Goal: Transaction & Acquisition: Purchase product/service

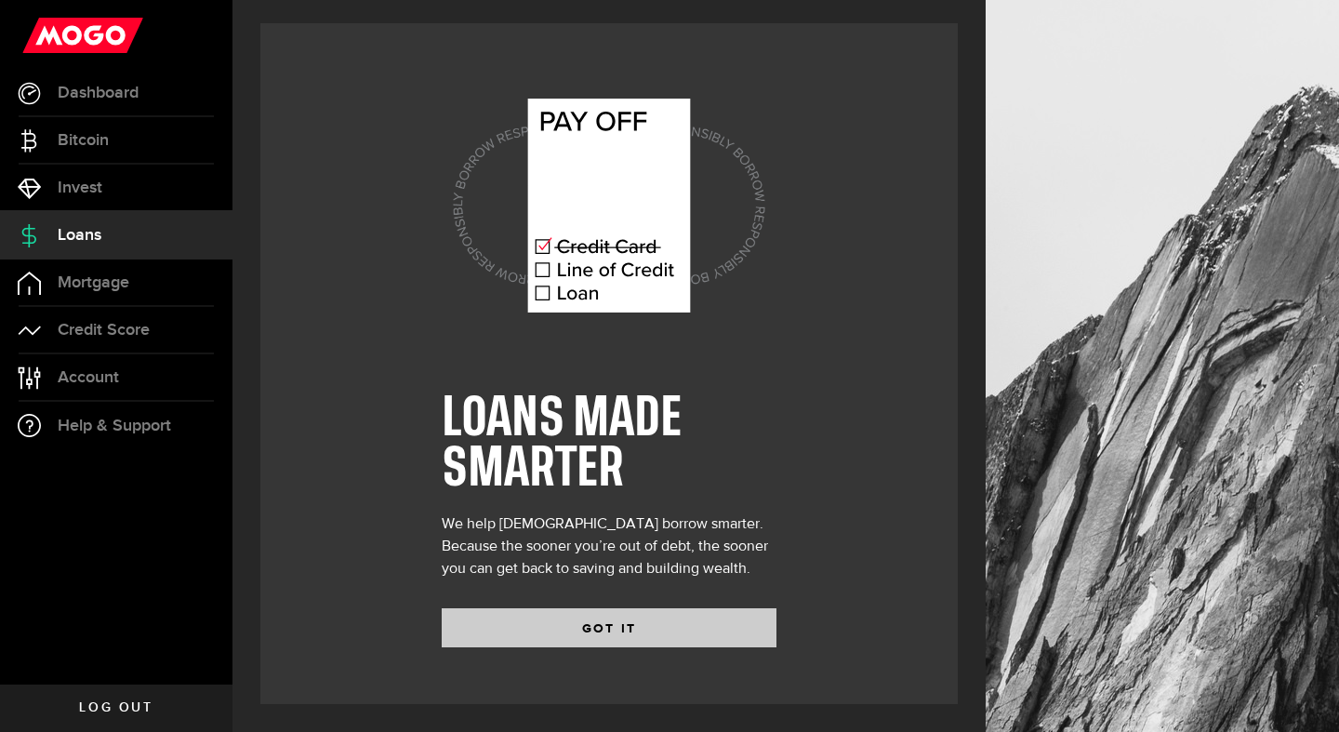
click at [539, 625] on button "GOT IT" at bounding box center [609, 627] width 335 height 39
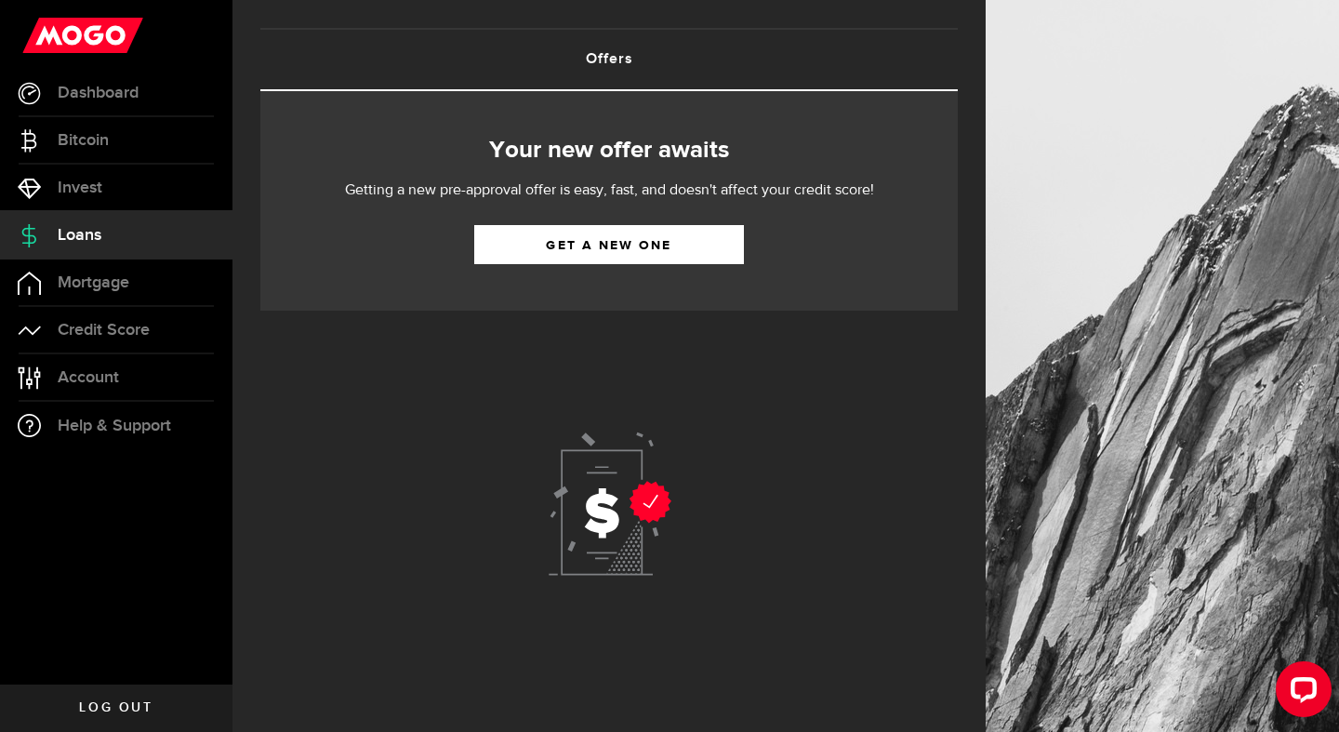
scroll to position [90, 0]
click at [531, 245] on link "Get a new one" at bounding box center [609, 244] width 270 height 39
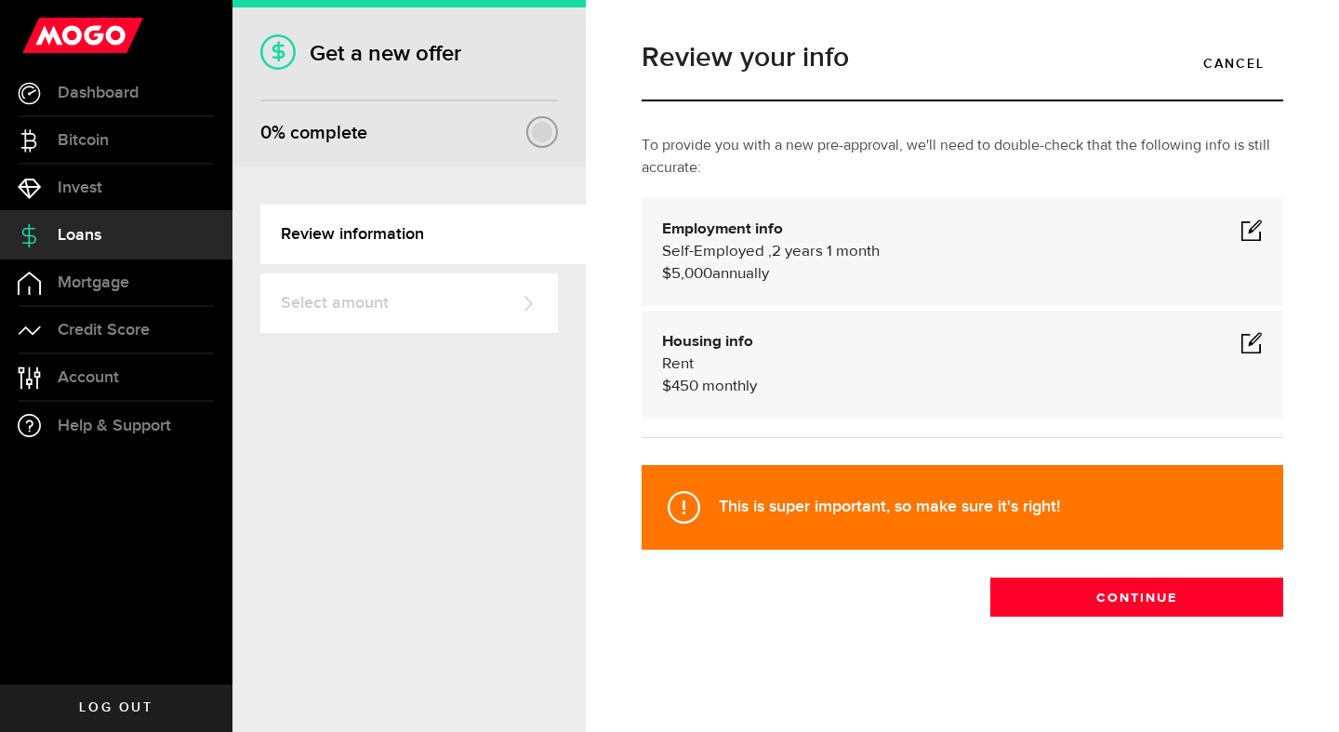
click at [1248, 226] on span at bounding box center [1251, 229] width 22 height 22
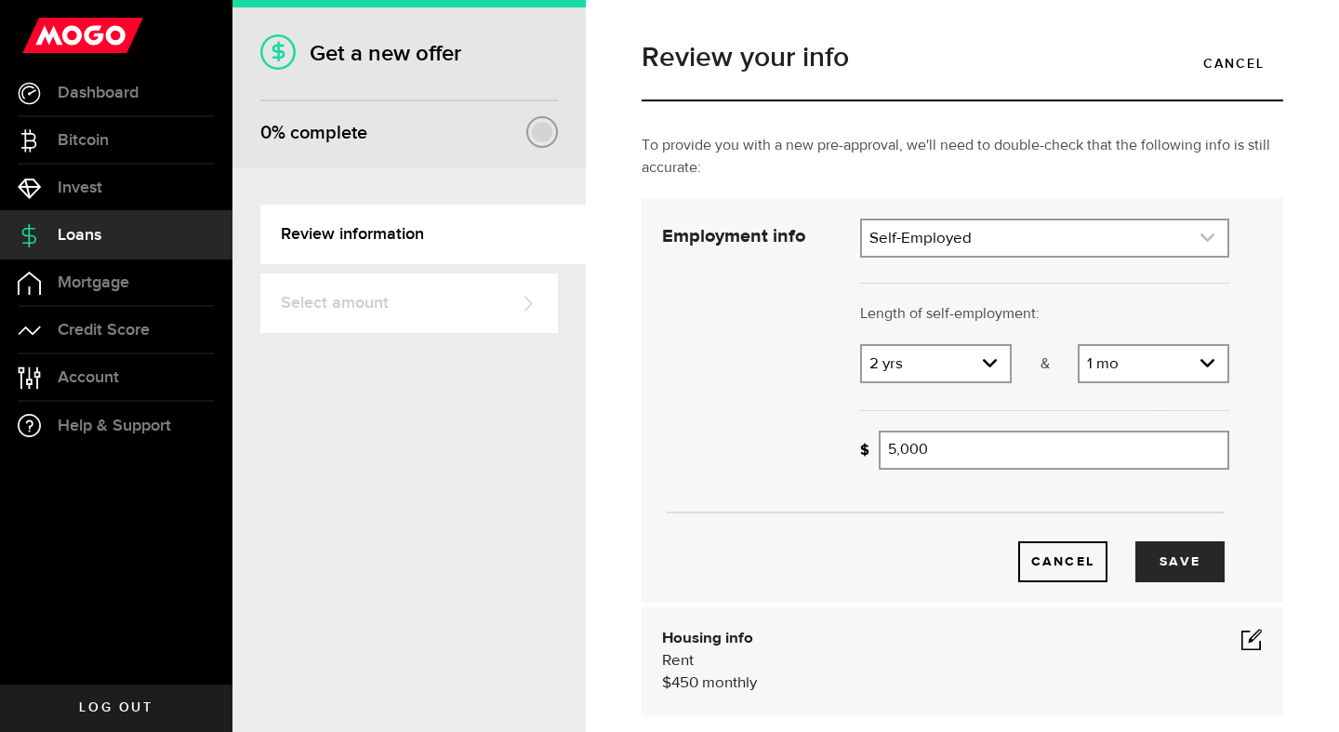
click at [945, 228] on link "expand select" at bounding box center [1044, 237] width 365 height 35
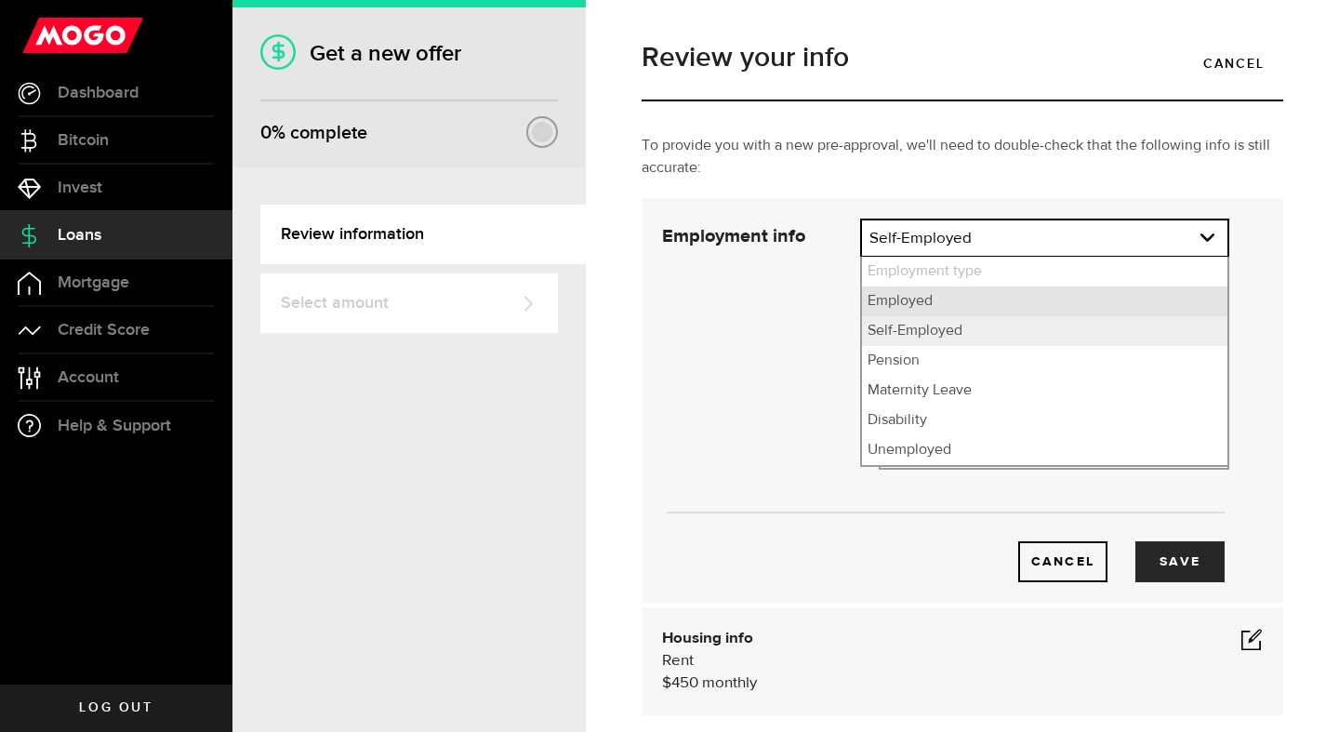
click at [902, 292] on li "Employed" at bounding box center [1044, 301] width 365 height 30
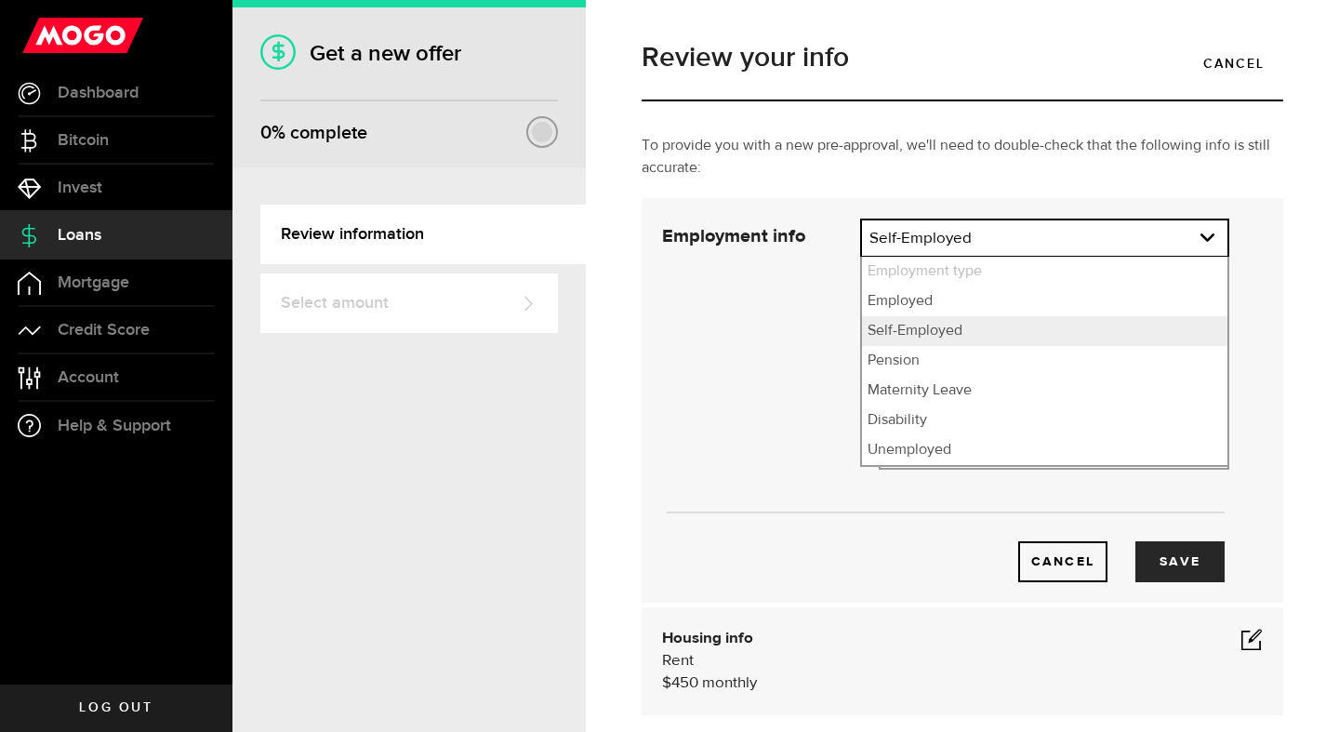
select select "Employed"
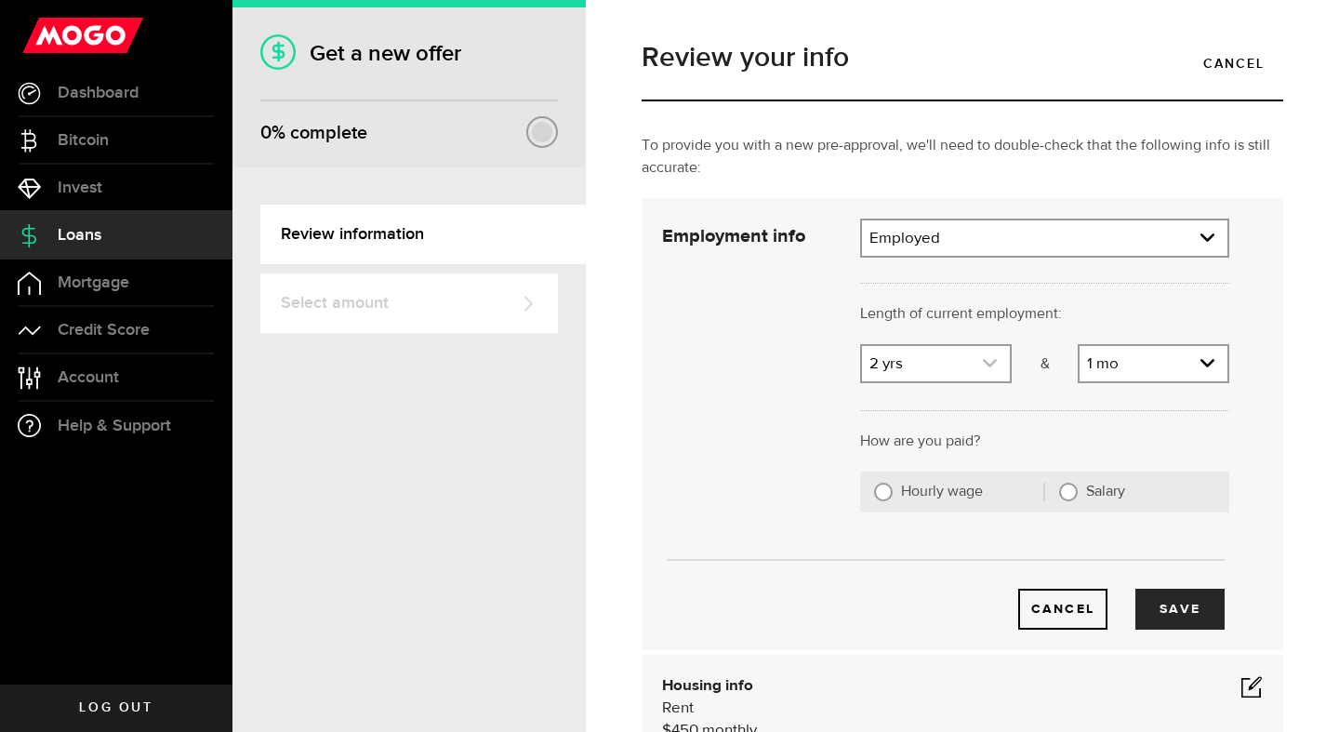
click at [927, 361] on link "expand select" at bounding box center [936, 363] width 148 height 35
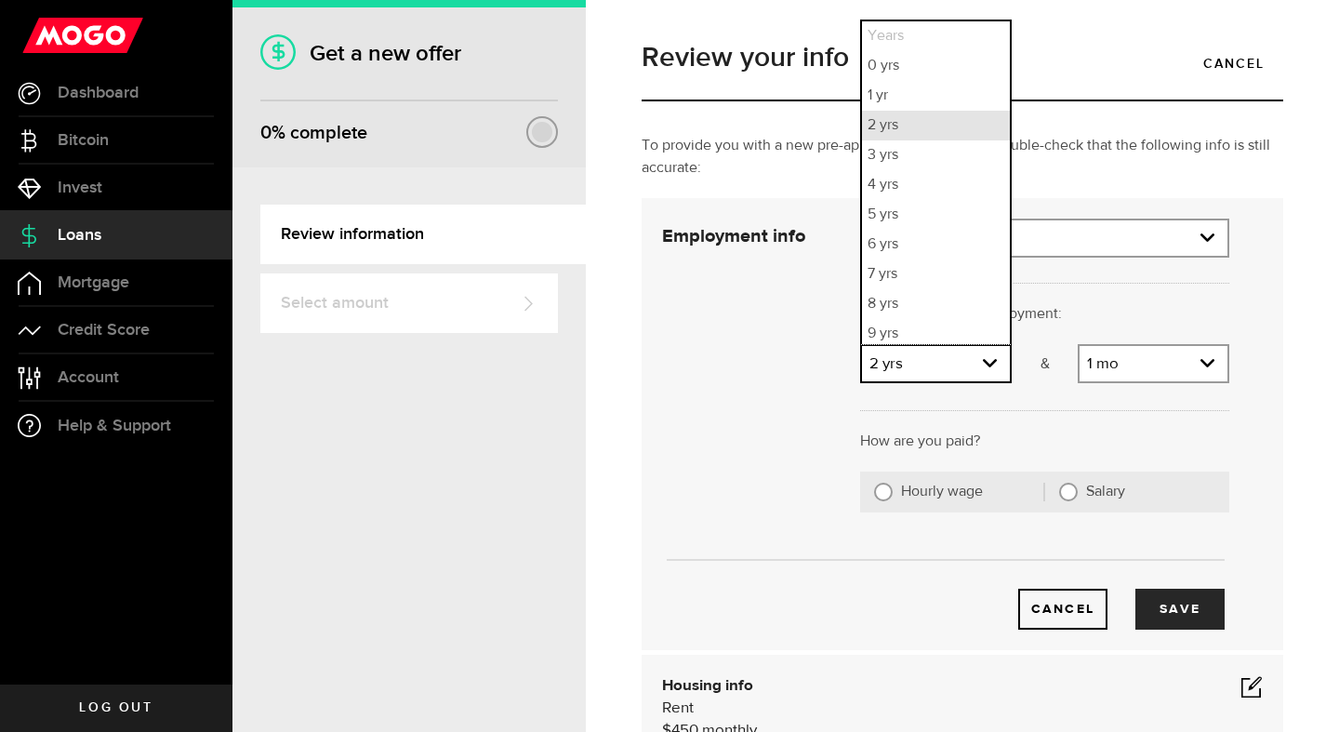
scroll to position [5, 0]
click at [879, 93] on li "1 yr" at bounding box center [936, 91] width 148 height 30
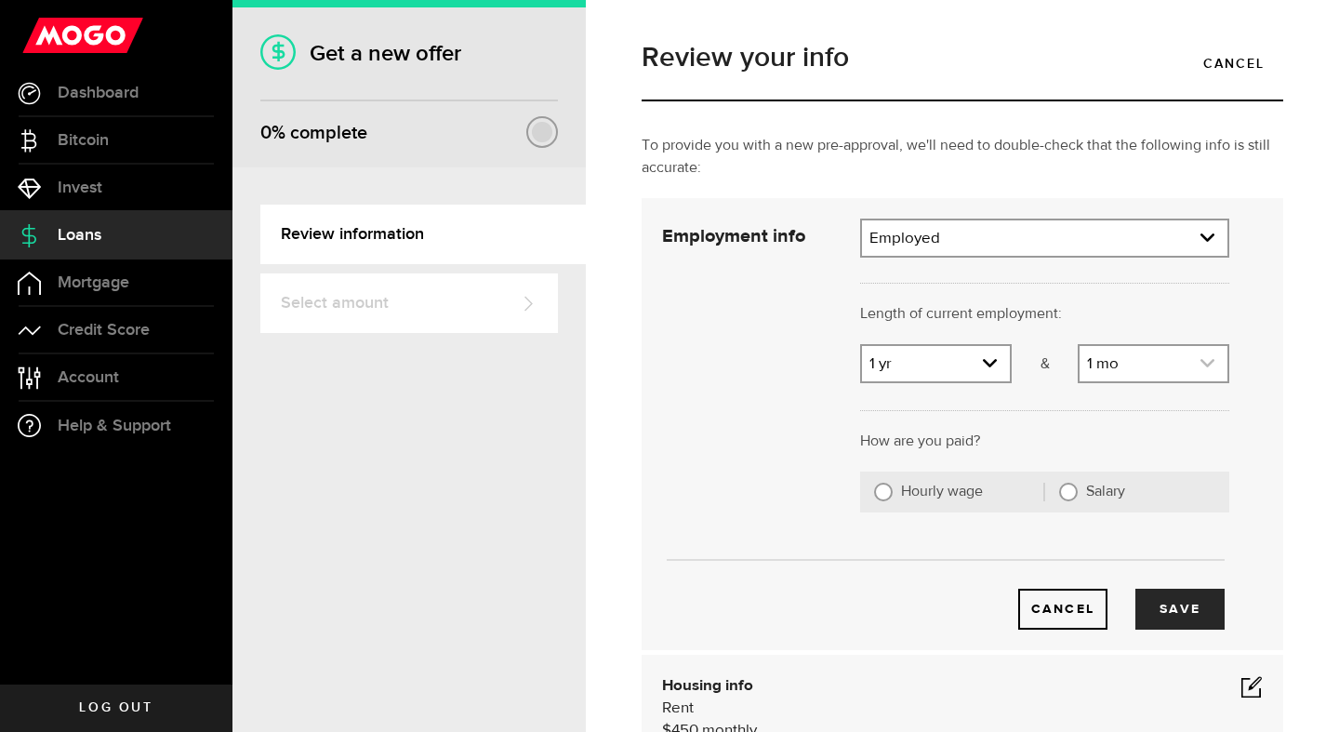
click at [1135, 353] on link "expand select" at bounding box center [1153, 363] width 148 height 35
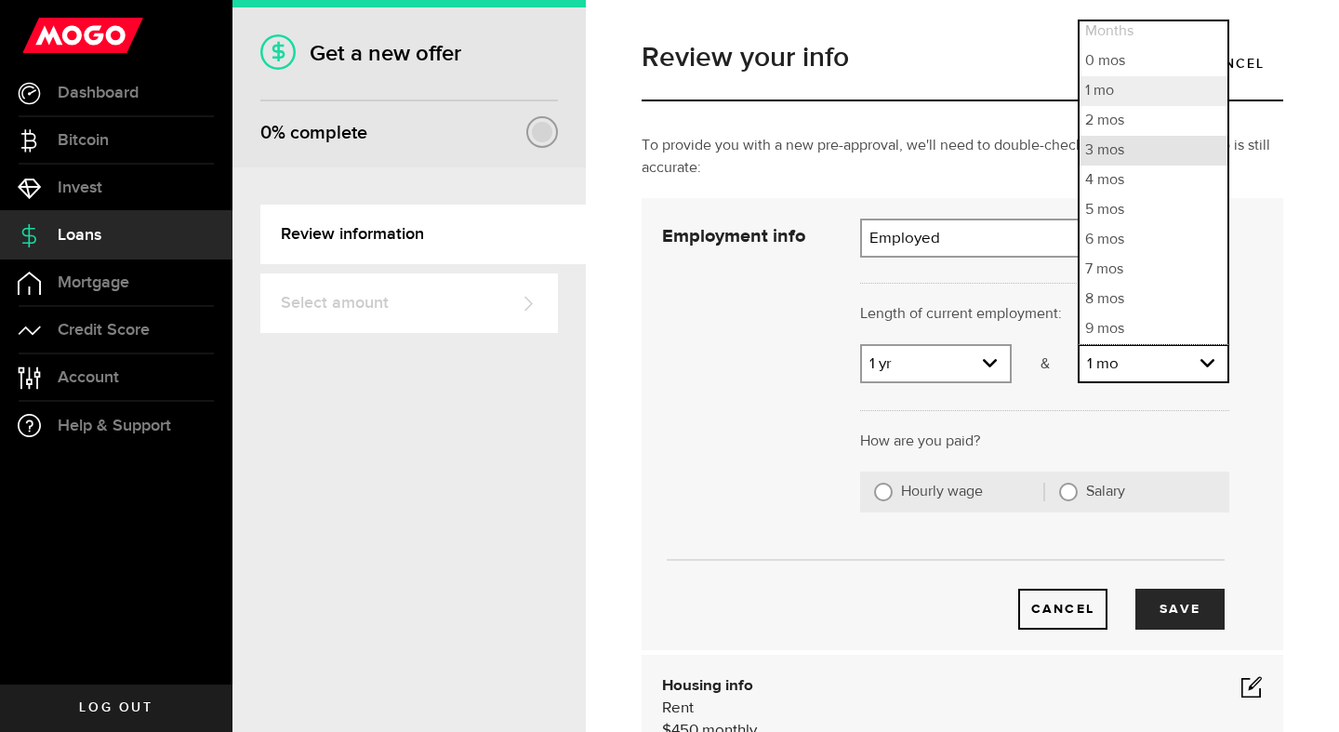
click at [1095, 143] on li "3 mos" at bounding box center [1153, 151] width 148 height 30
select select "3"
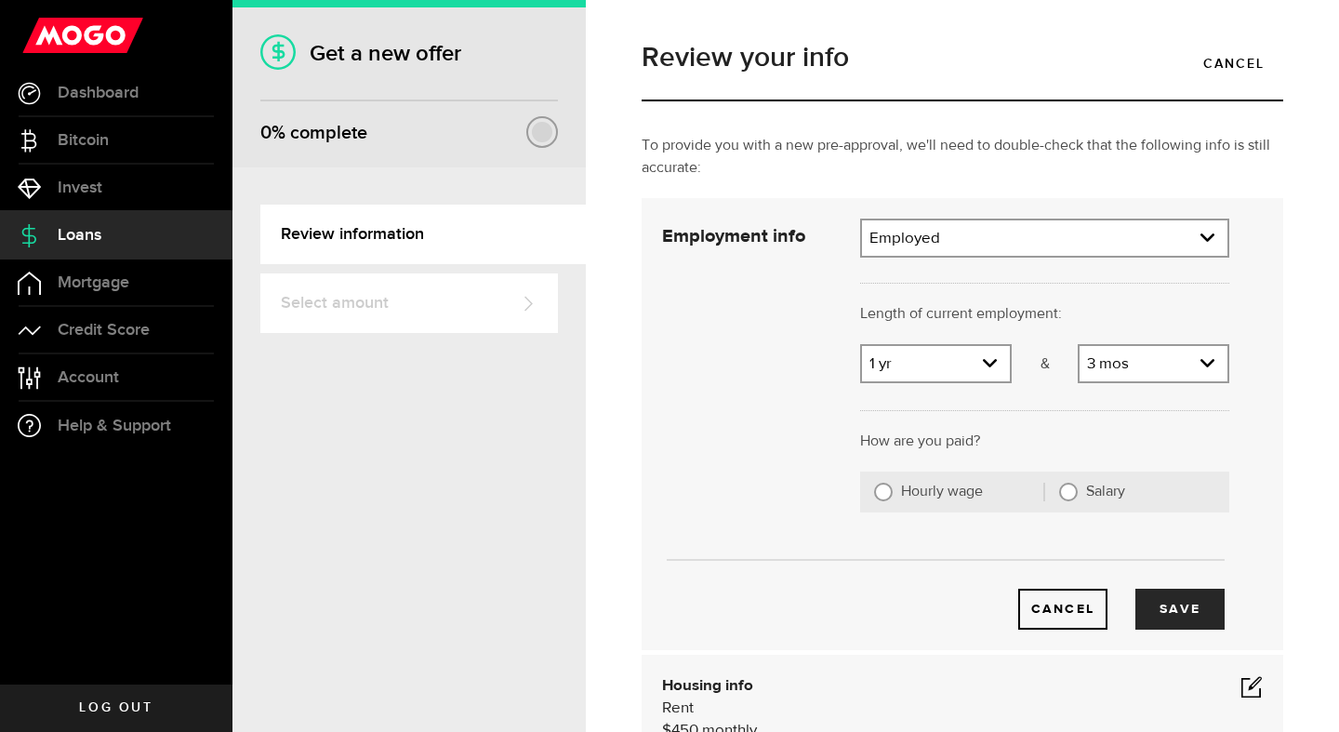
scroll to position [73, 0]
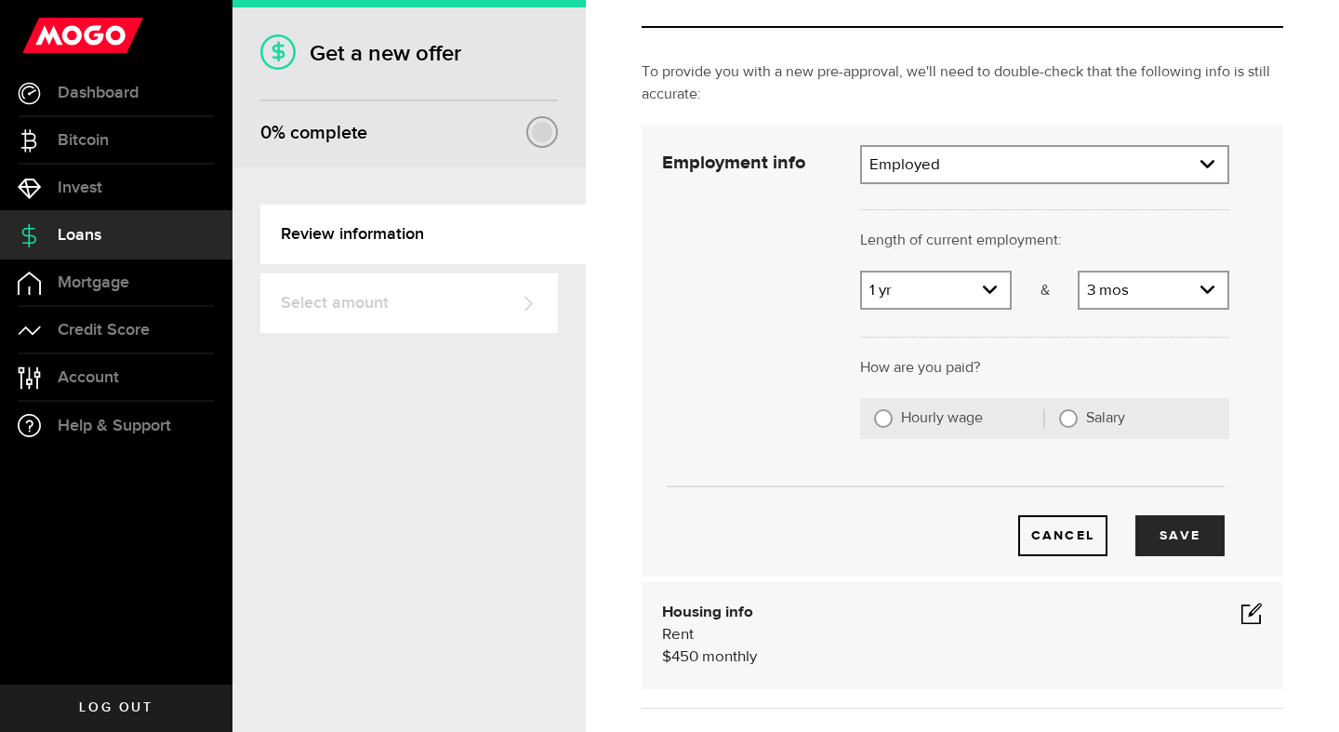
click at [895, 420] on div "Hourly wage" at bounding box center [959, 418] width 198 height 41
click at [878, 425] on input "Hourly wage" at bounding box center [883, 418] width 19 height 19
radio input "true"
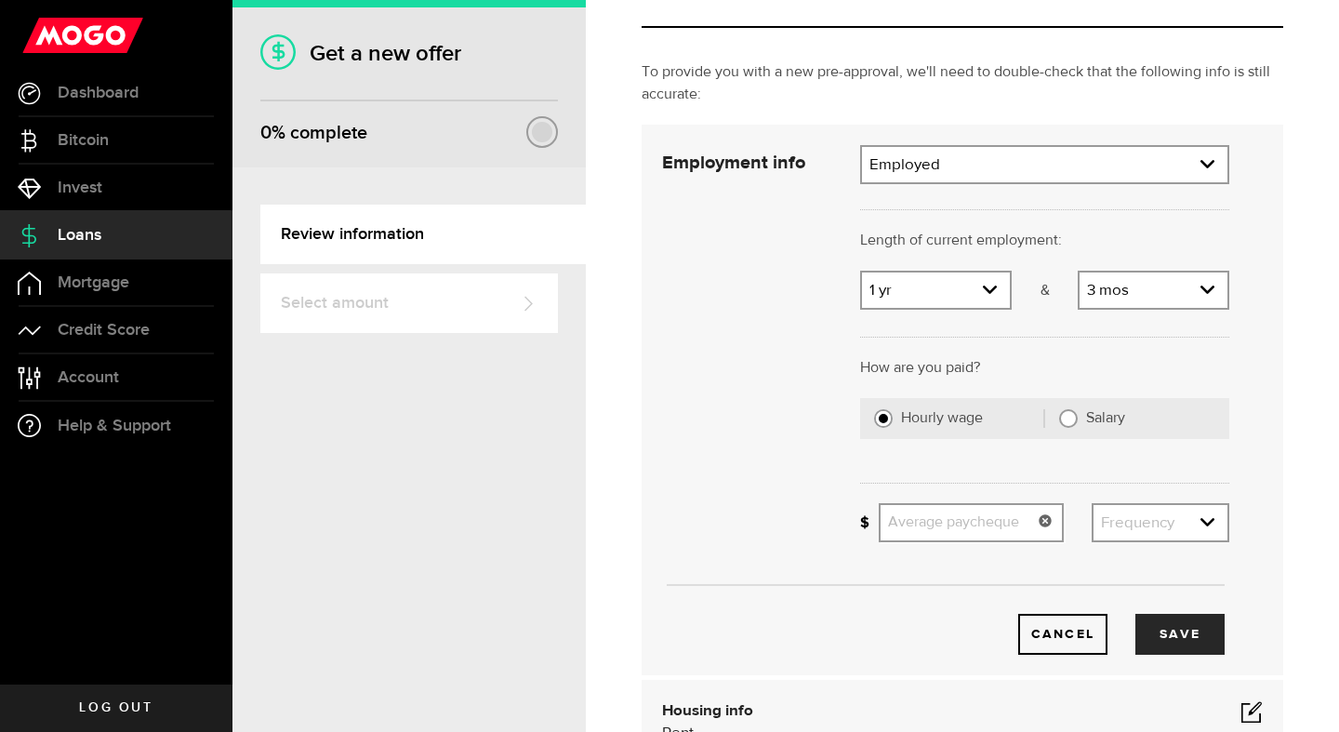
click at [919, 522] on input "Average paycheque" at bounding box center [970, 522] width 185 height 39
click at [797, 521] on div "Cancel Save" at bounding box center [945, 399] width 623 height 509
click at [946, 520] on input "Average paycheque" at bounding box center [970, 522] width 185 height 39
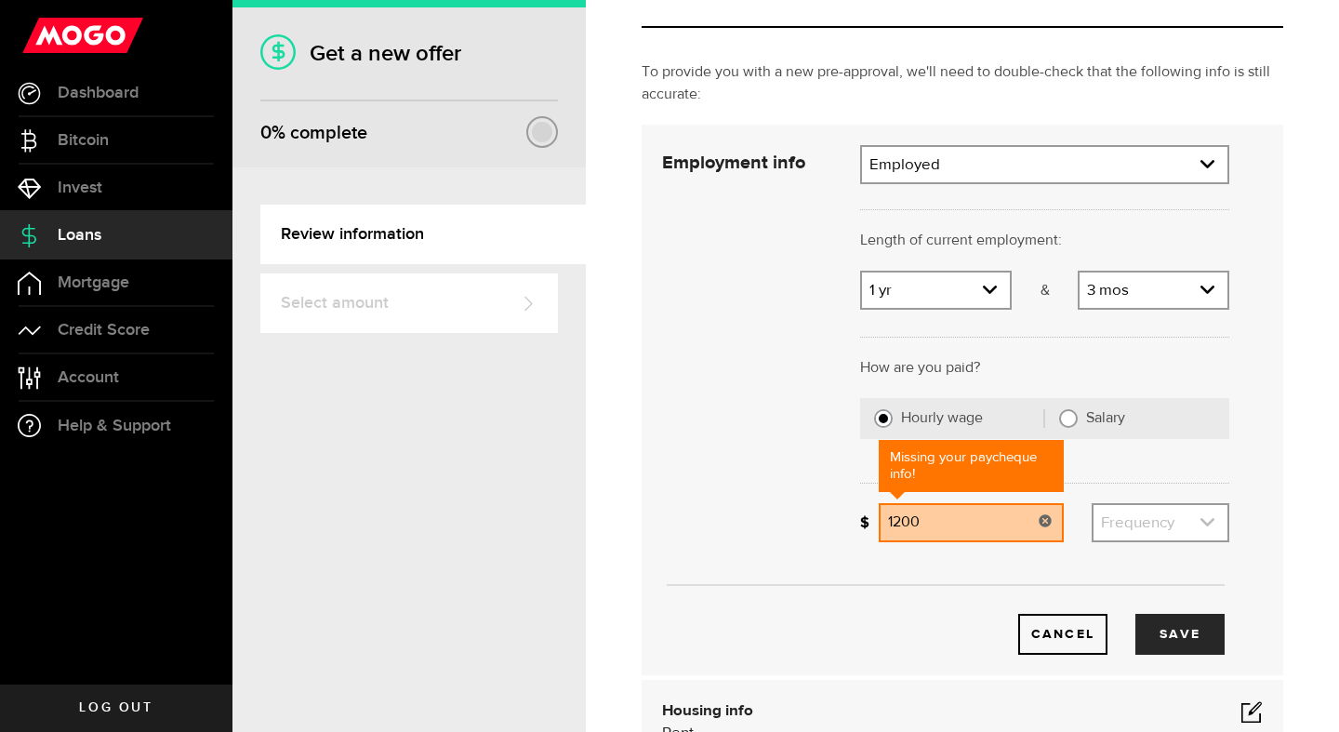
type input "1,200"
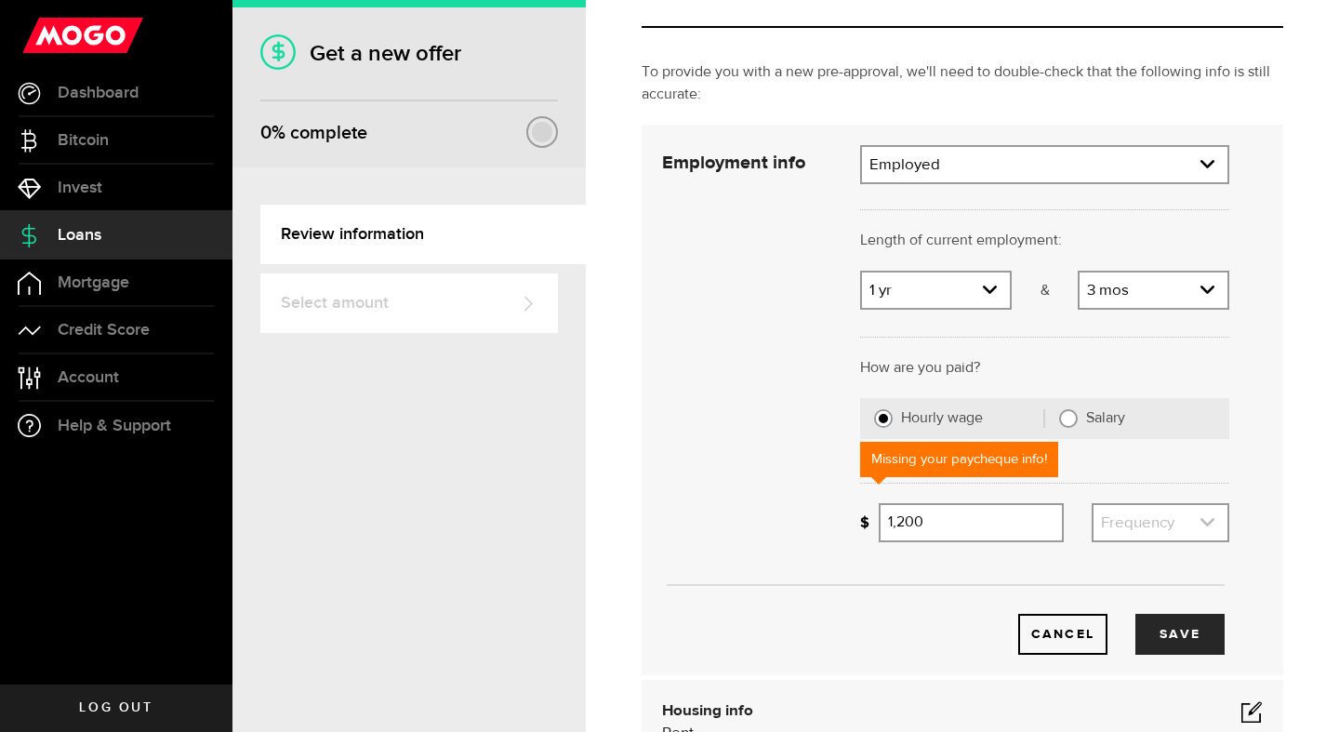
click at [1115, 514] on link "expand select" at bounding box center [1160, 522] width 134 height 35
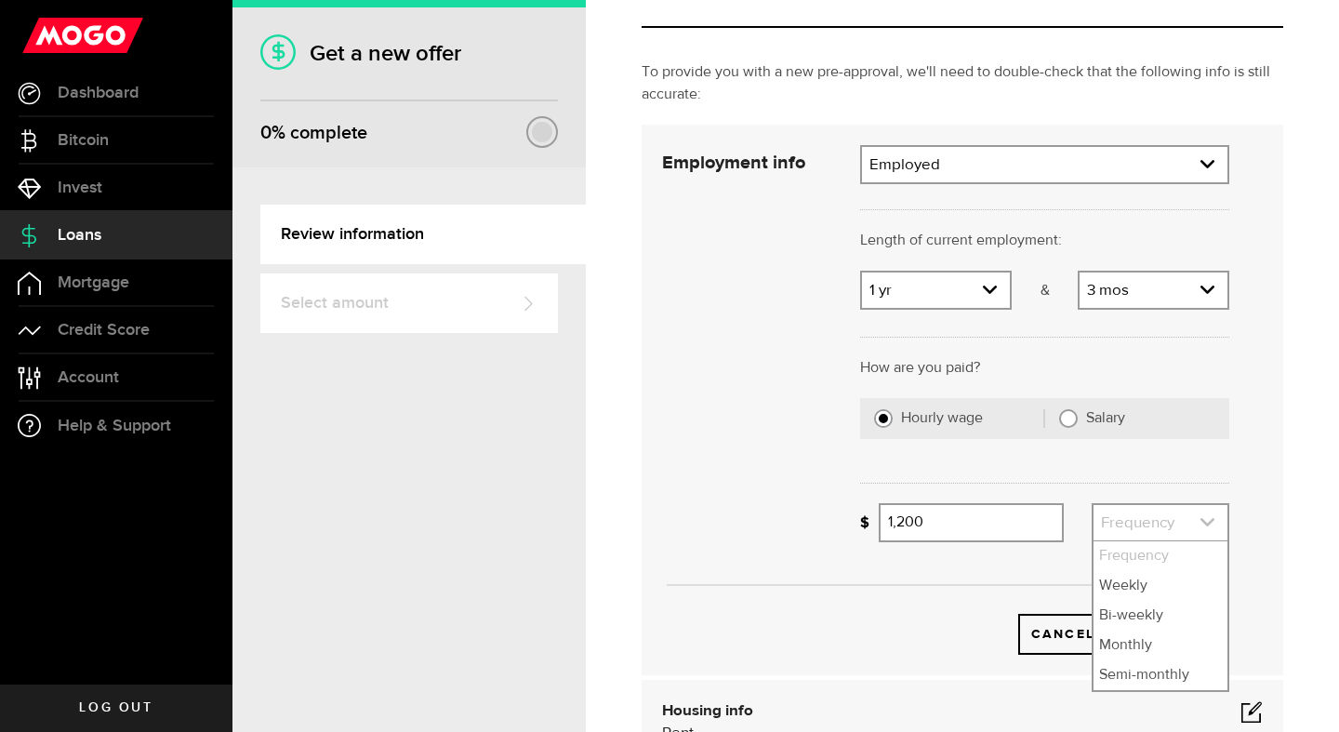
click at [1115, 517] on link "expand select" at bounding box center [1160, 522] width 134 height 35
click at [1115, 614] on li "Bi-weekly" at bounding box center [1160, 616] width 134 height 30
select select "bi_weekly"
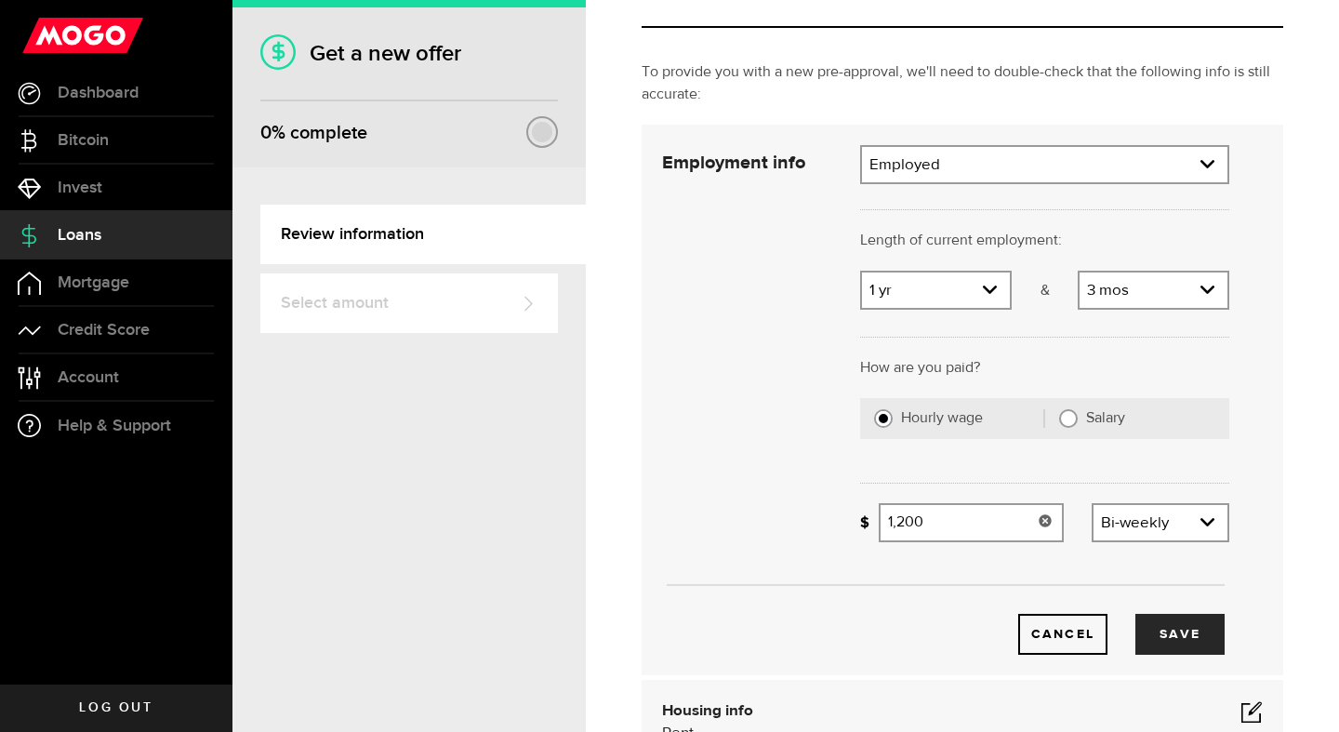
type input "1200"
drag, startPoint x: 963, startPoint y: 520, endPoint x: 890, endPoint y: 519, distance: 73.4
click at [890, 519] on input "1200" at bounding box center [970, 522] width 185 height 39
click at [961, 591] on div "Cancel Save" at bounding box center [945, 605] width 623 height 99
click at [929, 513] on input "1400" at bounding box center [970, 522] width 185 height 39
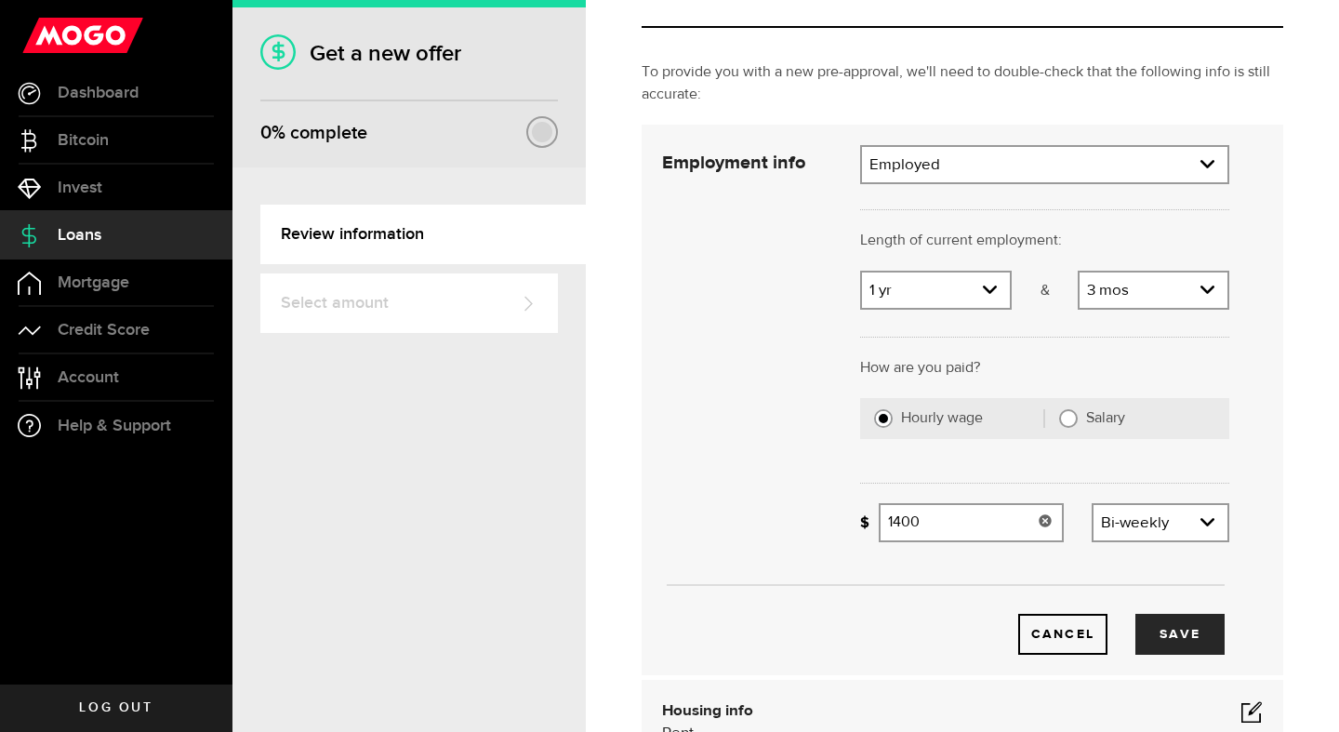
click at [923, 519] on input "1400" at bounding box center [970, 522] width 185 height 39
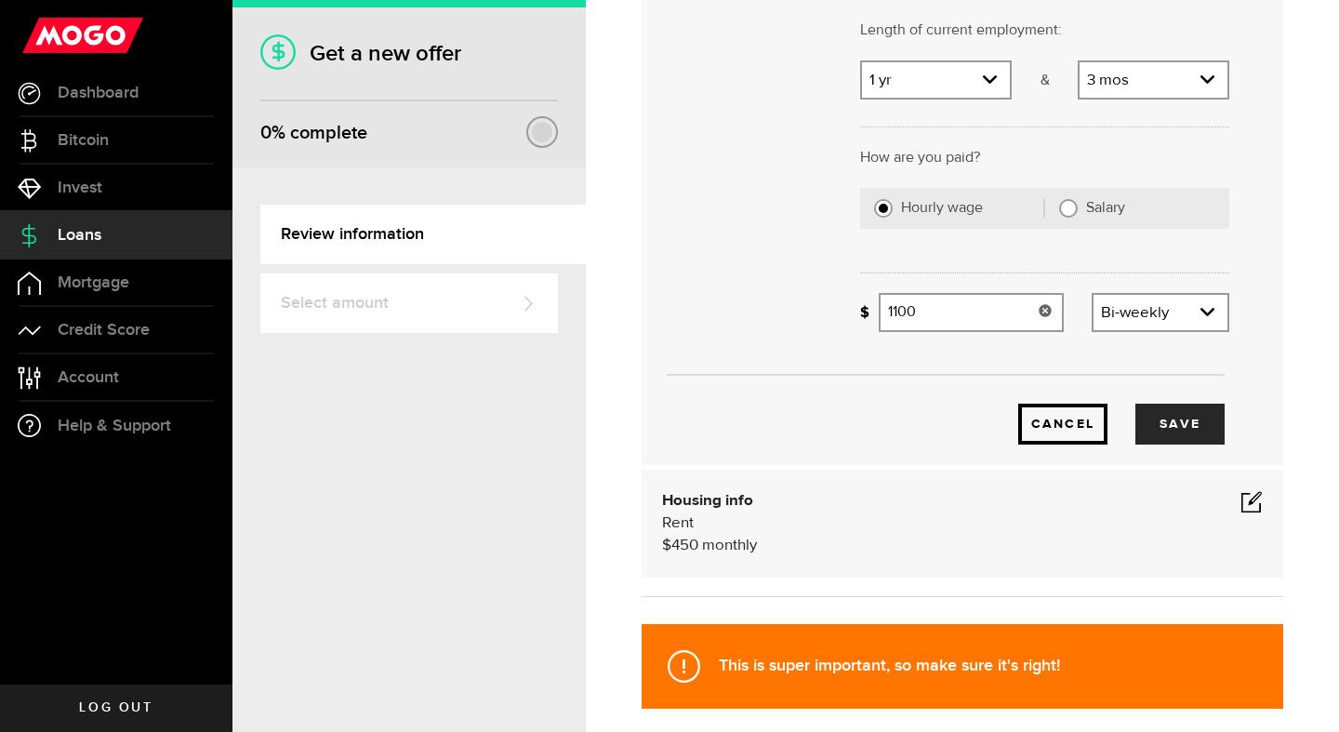
scroll to position [297, 0]
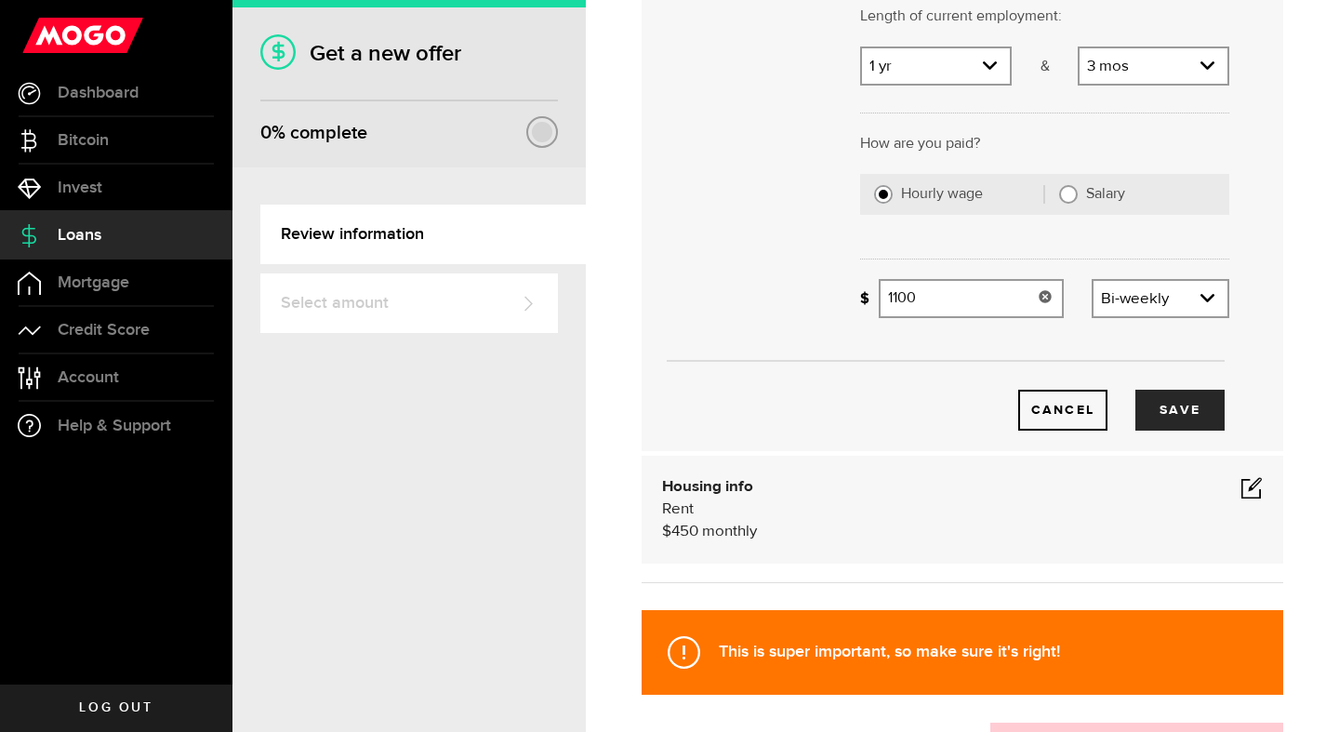
type input "1,100"
click at [1248, 488] on span at bounding box center [1251, 487] width 22 height 22
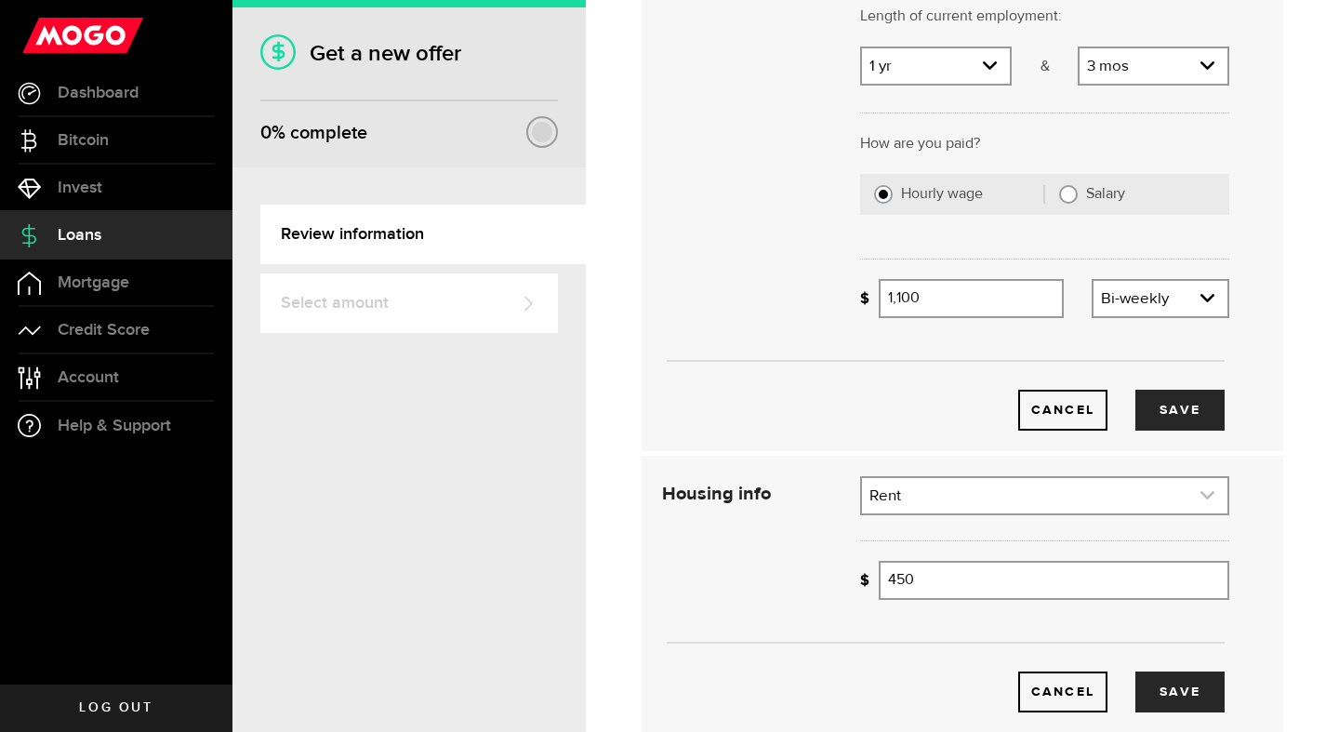
click at [944, 509] on link "expand select" at bounding box center [1044, 495] width 365 height 35
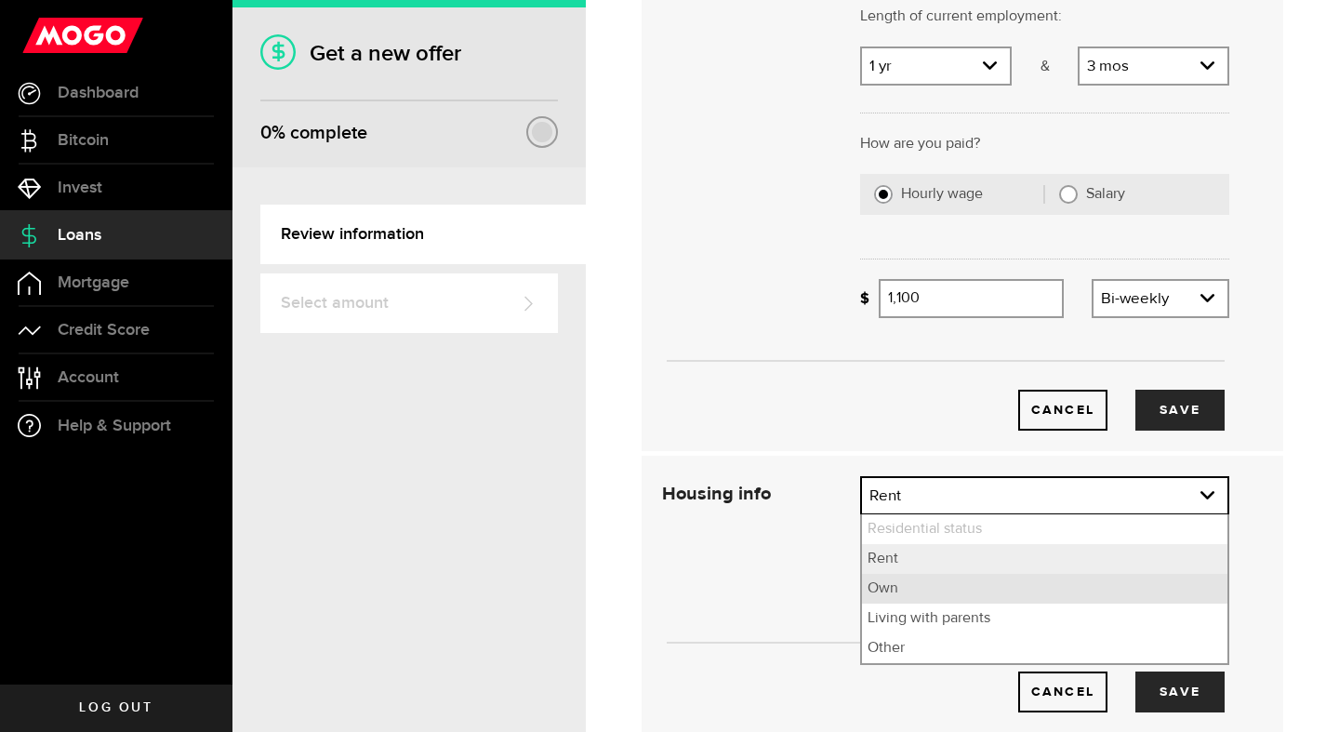
click at [944, 582] on li "Own" at bounding box center [1044, 589] width 365 height 30
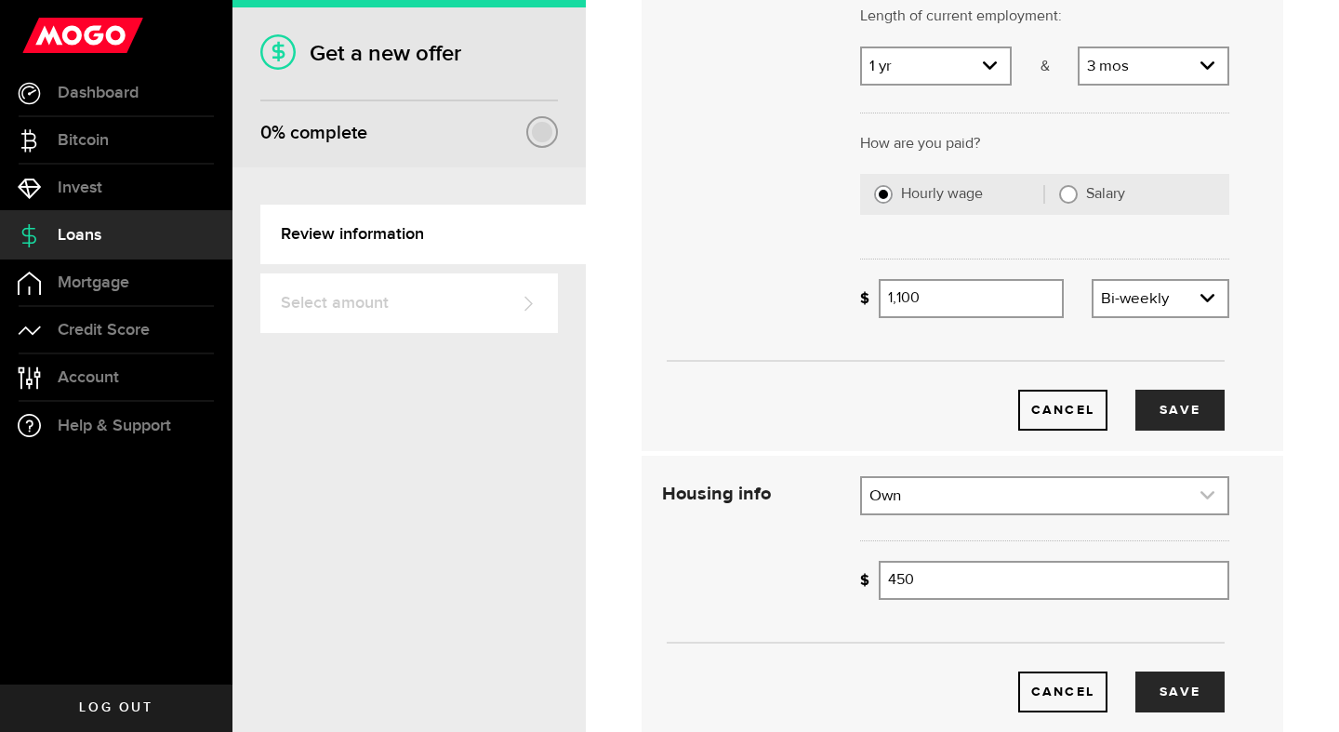
click at [912, 495] on link "expand select" at bounding box center [1044, 495] width 365 height 35
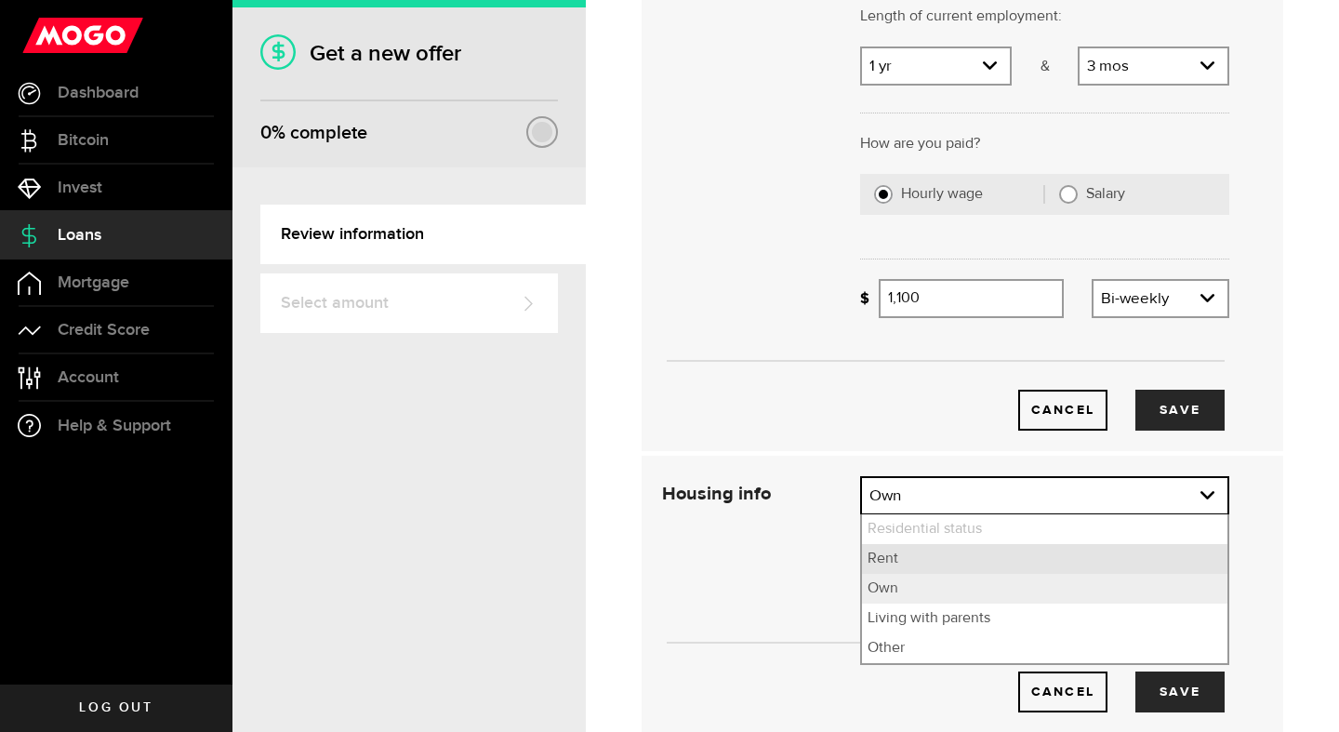
click at [886, 557] on li "Rent" at bounding box center [1044, 559] width 365 height 30
select select "Rent"
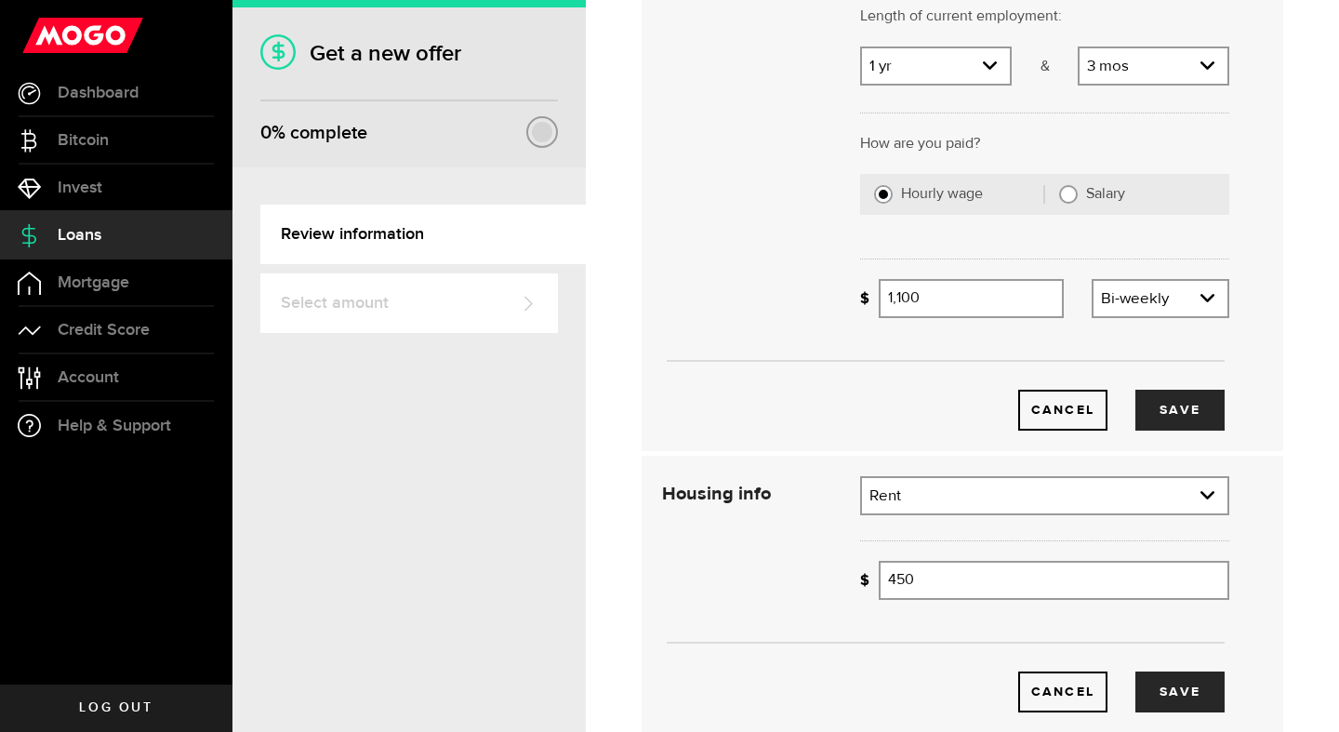
click at [919, 601] on div "How much is your monthly payment? 450 Monthly mortgage/rent" at bounding box center [1044, 587] width 397 height 53
click at [921, 599] on input "450" at bounding box center [1053, 580] width 350 height 39
drag, startPoint x: 931, startPoint y: 589, endPoint x: 862, endPoint y: 589, distance: 69.7
click at [862, 589] on div "How much is your monthly payment? 450 Monthly mortgage/rent" at bounding box center [1044, 580] width 369 height 39
type input "900"
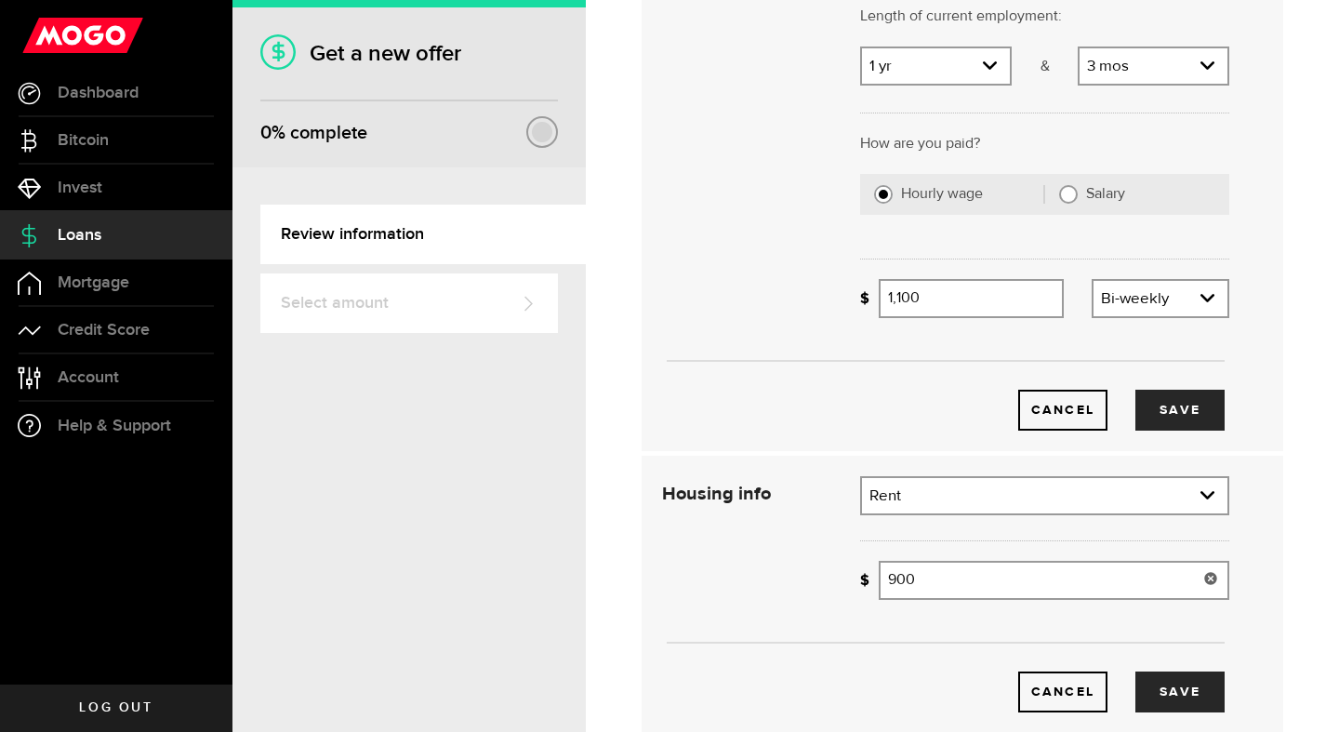
click at [758, 623] on div "Cancel Save" at bounding box center [945, 663] width 623 height 99
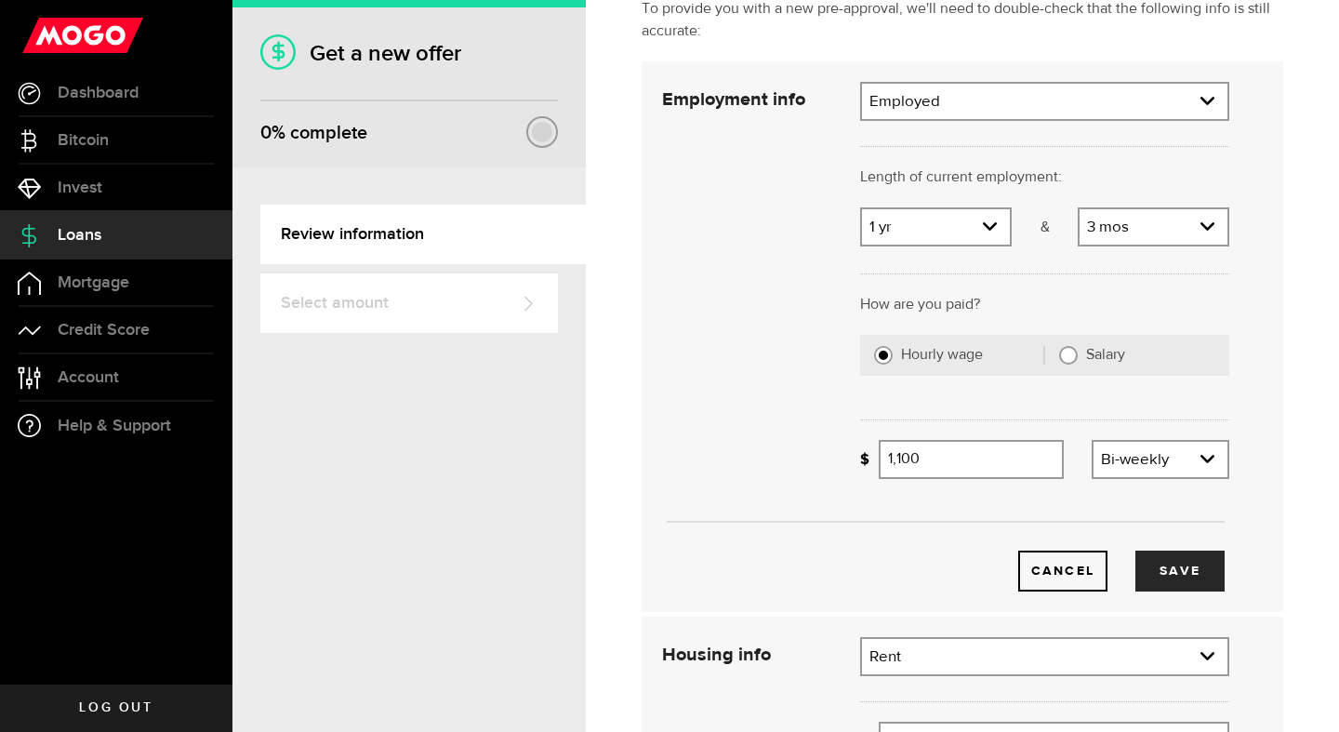
scroll to position [138, 0]
click at [918, 463] on input "1100" at bounding box center [970, 458] width 185 height 39
type input "1,200"
click at [822, 504] on div "Cancel Save" at bounding box center [945, 541] width 623 height 99
click at [1191, 578] on button "Save" at bounding box center [1179, 569] width 89 height 41
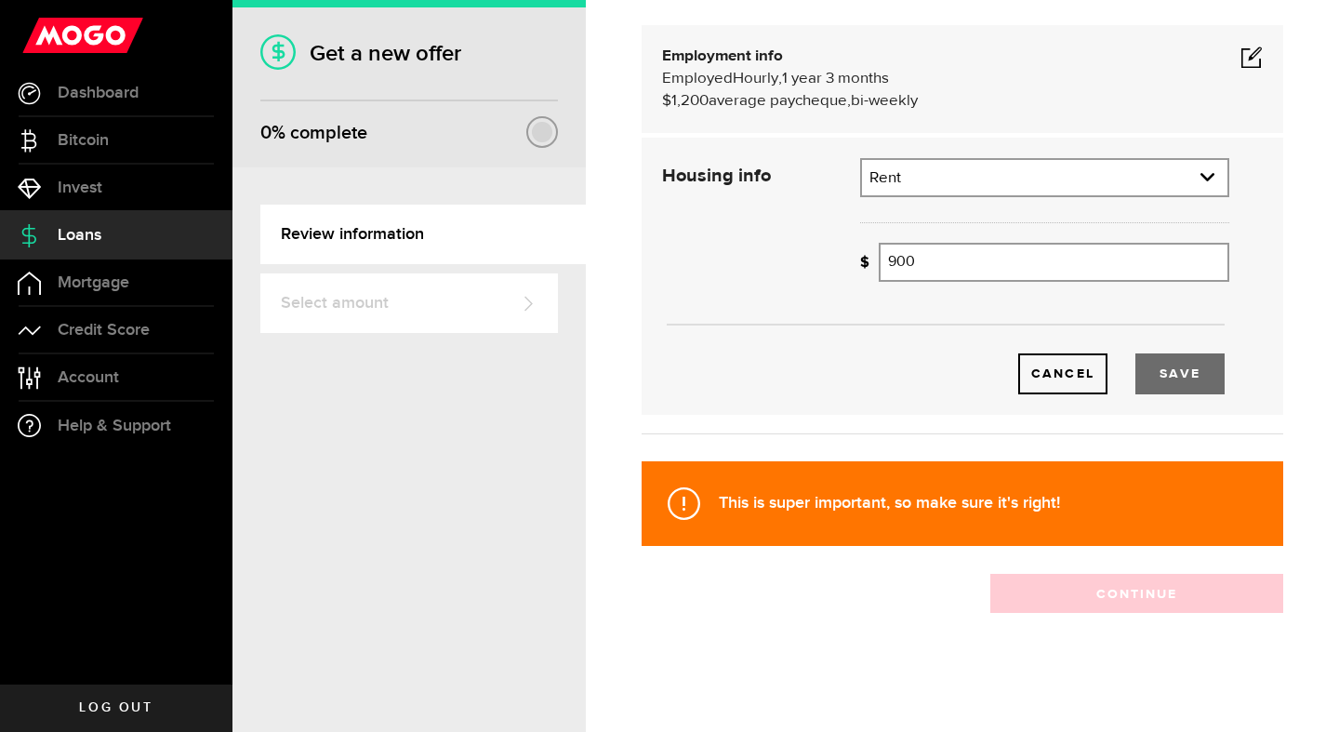
scroll to position [173, 0]
click at [1173, 356] on button "Save" at bounding box center [1179, 373] width 89 height 41
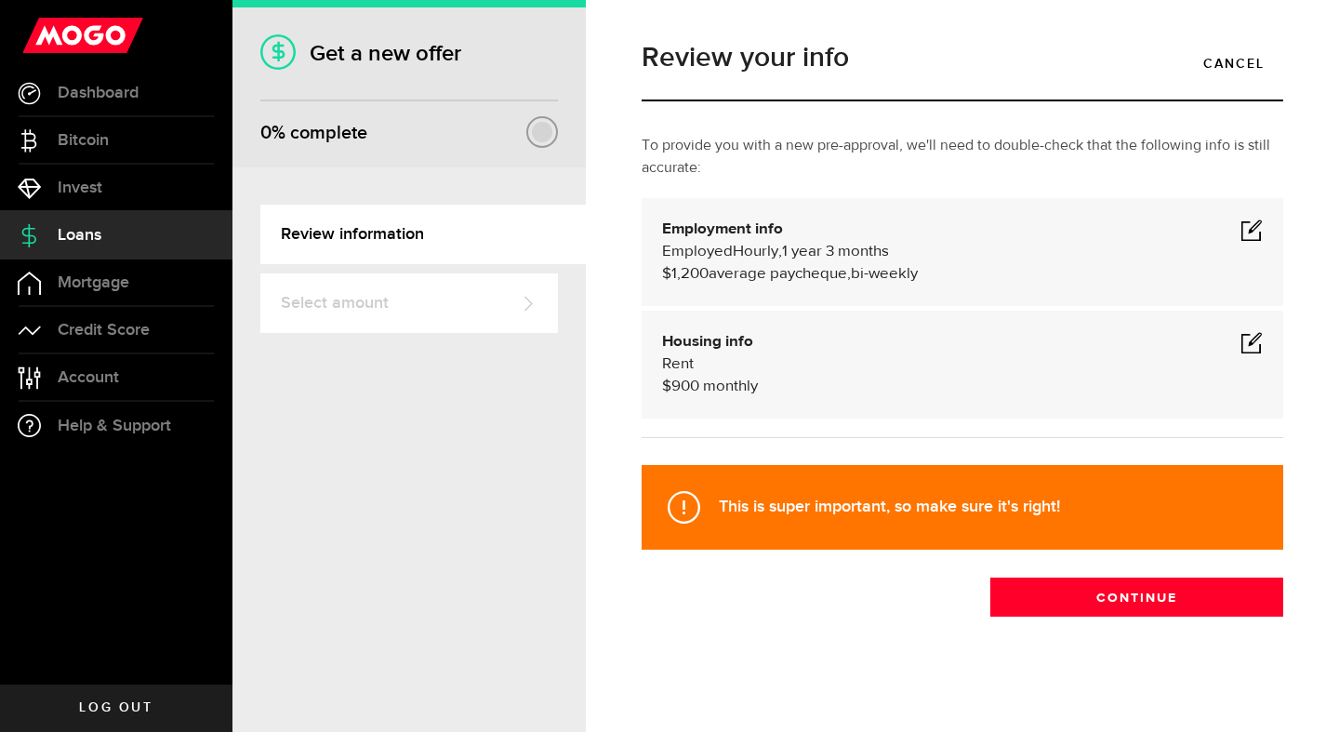
scroll to position [0, 0]
click at [1092, 592] on button "Continue" at bounding box center [1136, 596] width 293 height 39
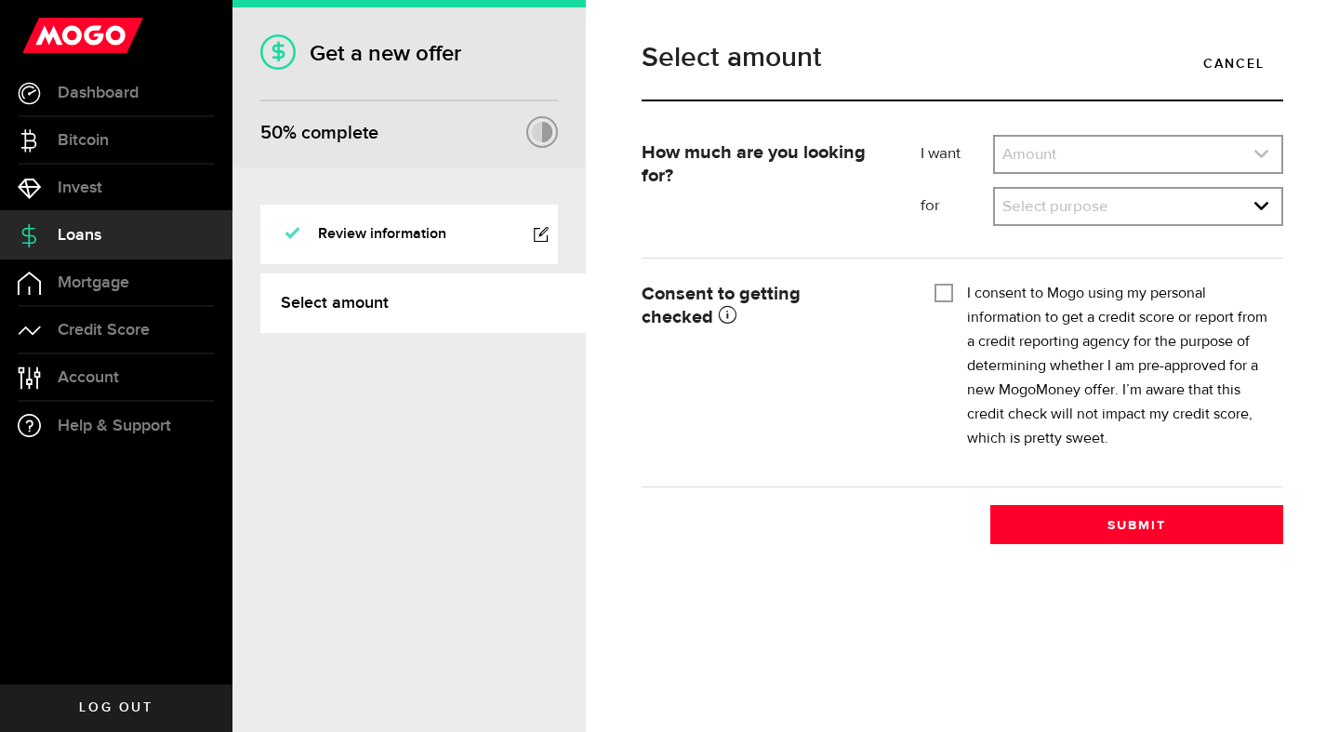
click at [1038, 156] on link "expand select" at bounding box center [1138, 154] width 286 height 35
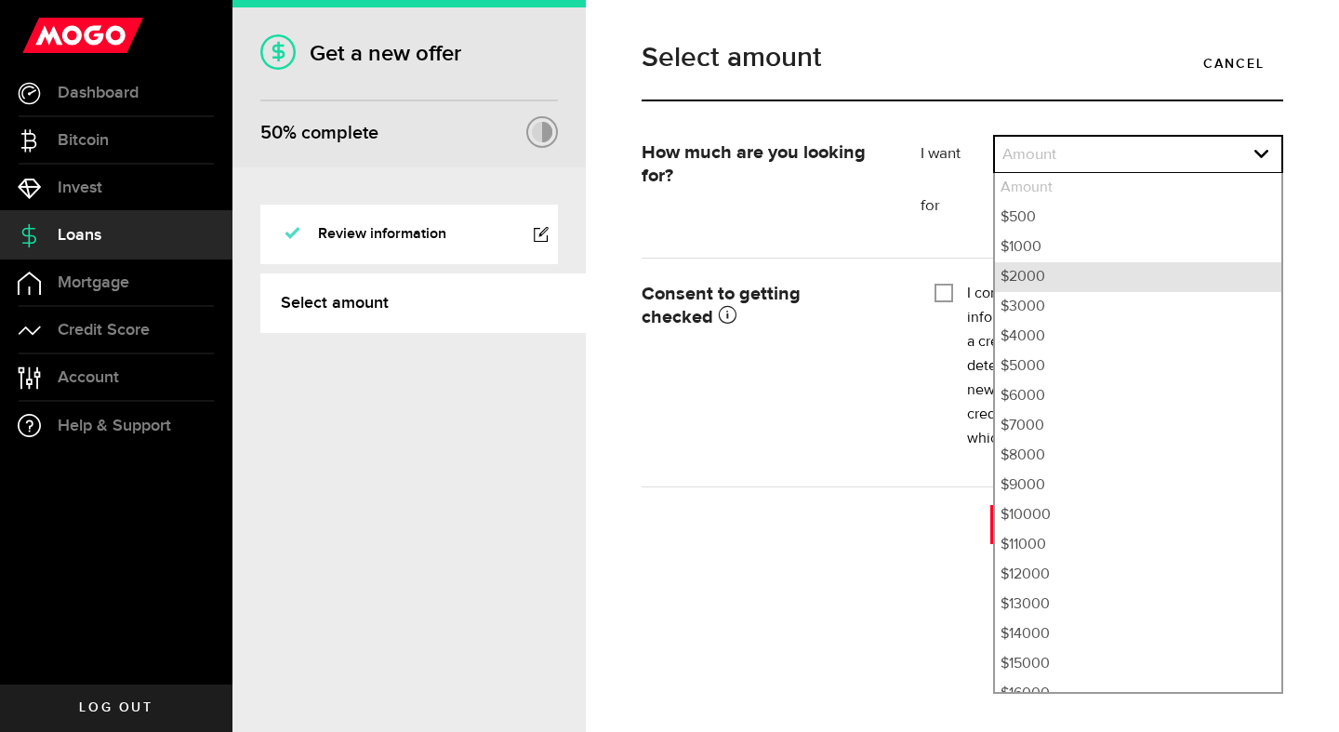
click at [1023, 278] on li "$2000" at bounding box center [1138, 277] width 286 height 30
select select "2000"
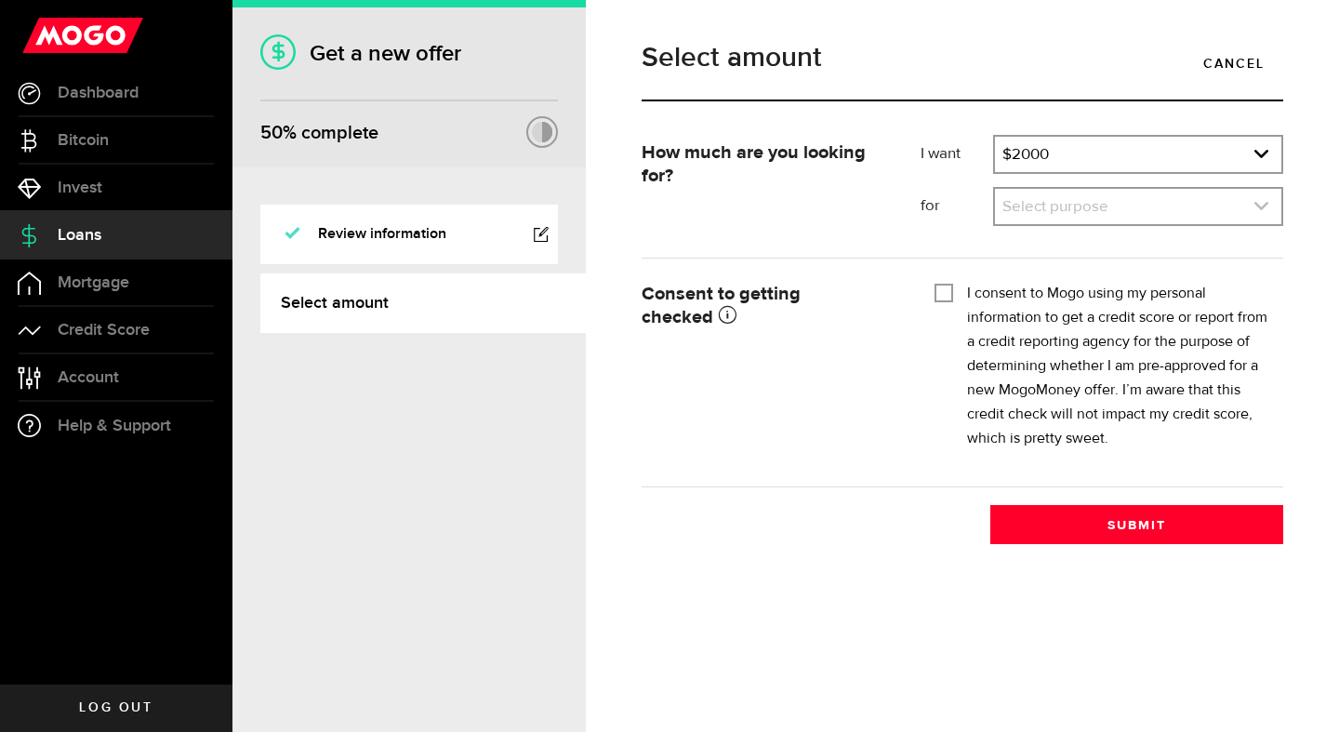
click at [1016, 215] on link "expand select" at bounding box center [1138, 206] width 286 height 35
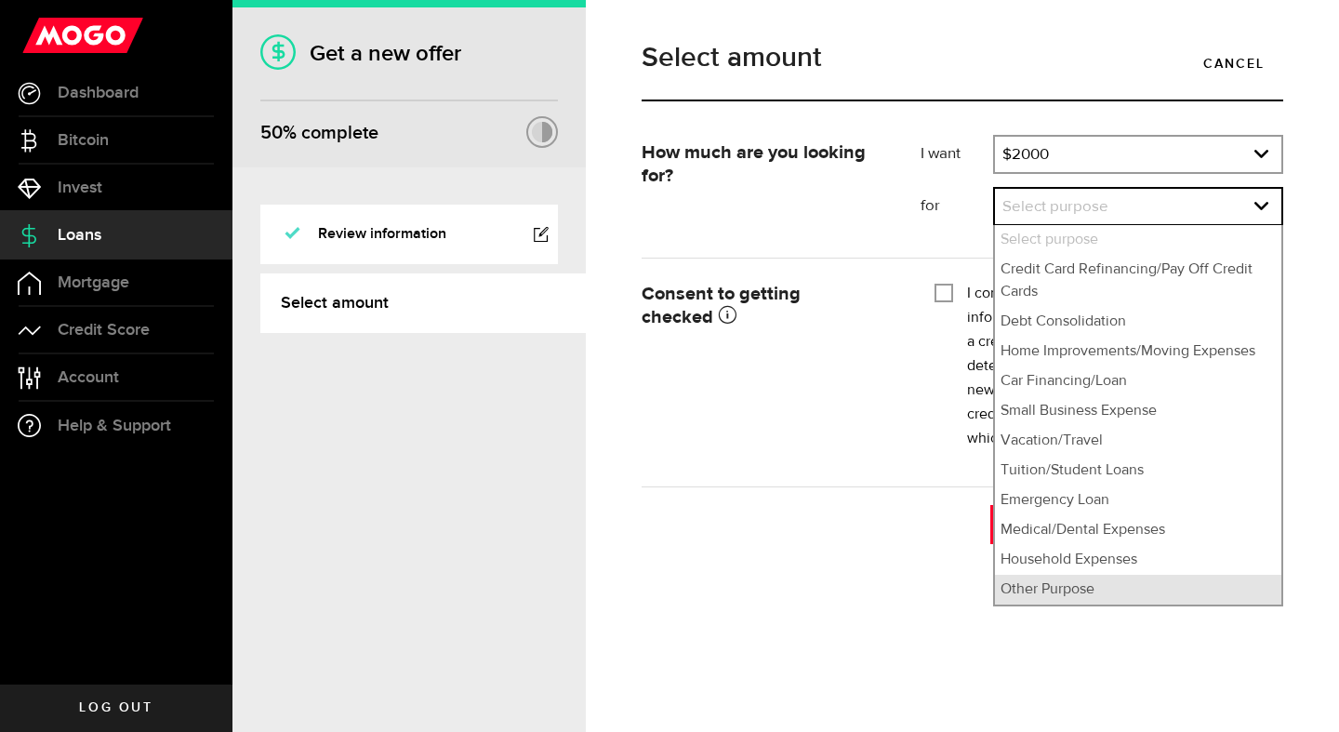
click at [1047, 592] on li "Other Purpose" at bounding box center [1138, 589] width 286 height 30
select select "Other Purpose"
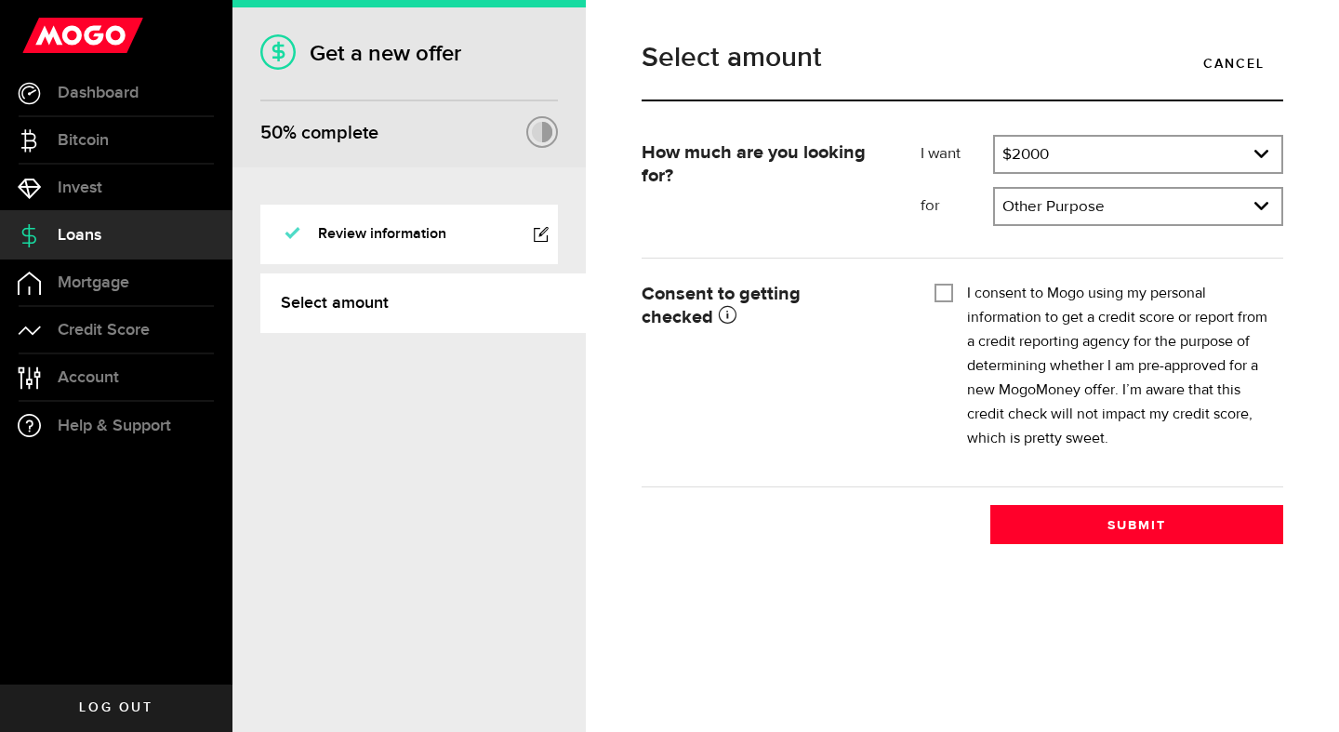
click at [932, 273] on form "How much are you looking for? I want Amount How much credit would you like? $20…" at bounding box center [961, 311] width 641 height 352
click at [932, 299] on div "Tick this box so that we can show you your credit score! I consent to Mogo usin…" at bounding box center [1101, 371] width 363 height 191
click at [939, 296] on input "I consent to Mogo using my personal information to get a credit score or report…" at bounding box center [943, 291] width 19 height 19
checkbox input "true"
click at [1066, 530] on button "Submit" at bounding box center [1136, 524] width 293 height 39
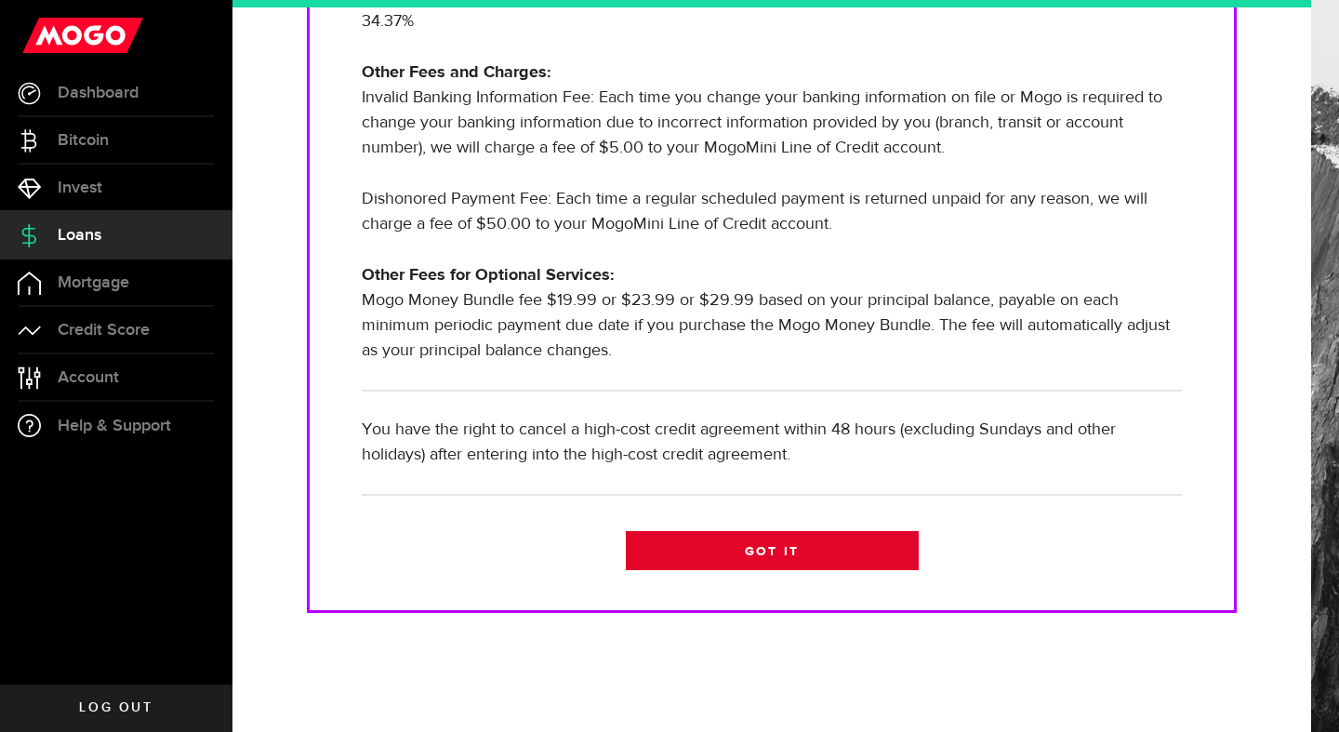
scroll to position [633, 0]
click at [744, 549] on link "Got it" at bounding box center [772, 550] width 293 height 39
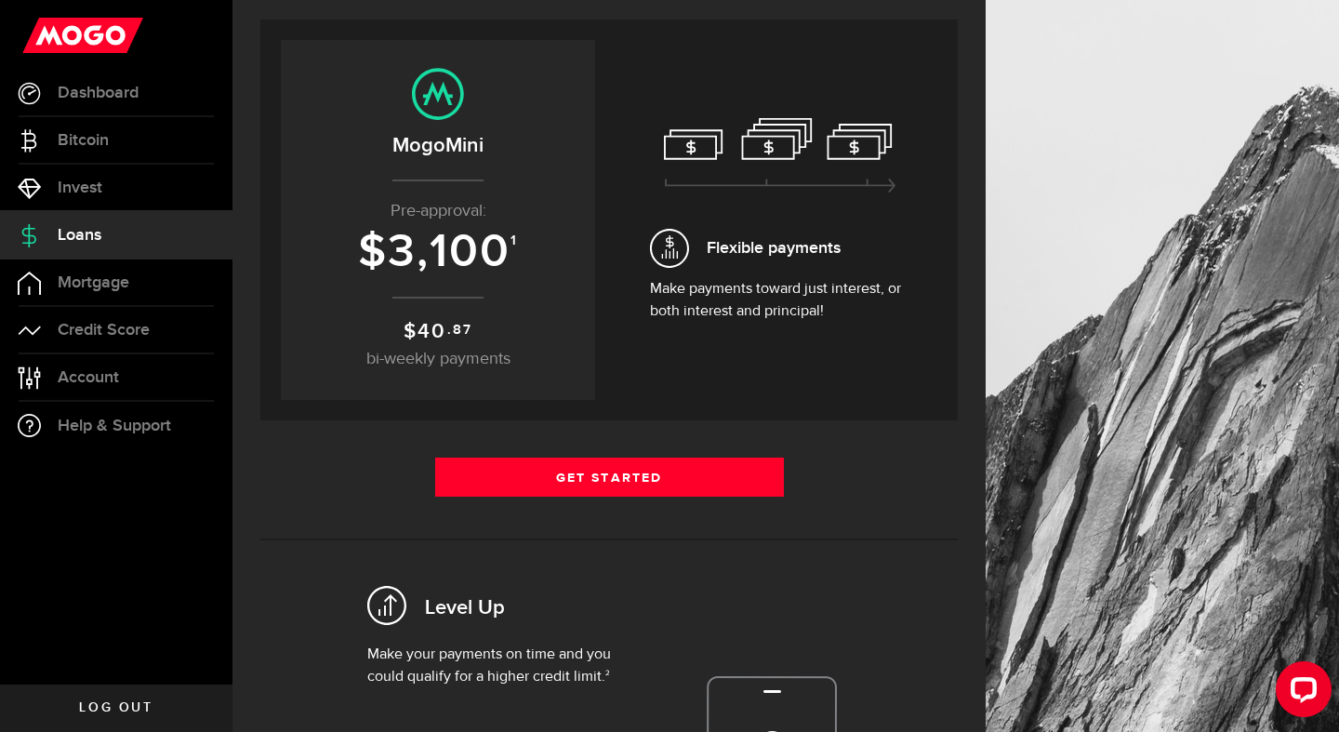
scroll to position [178, 0]
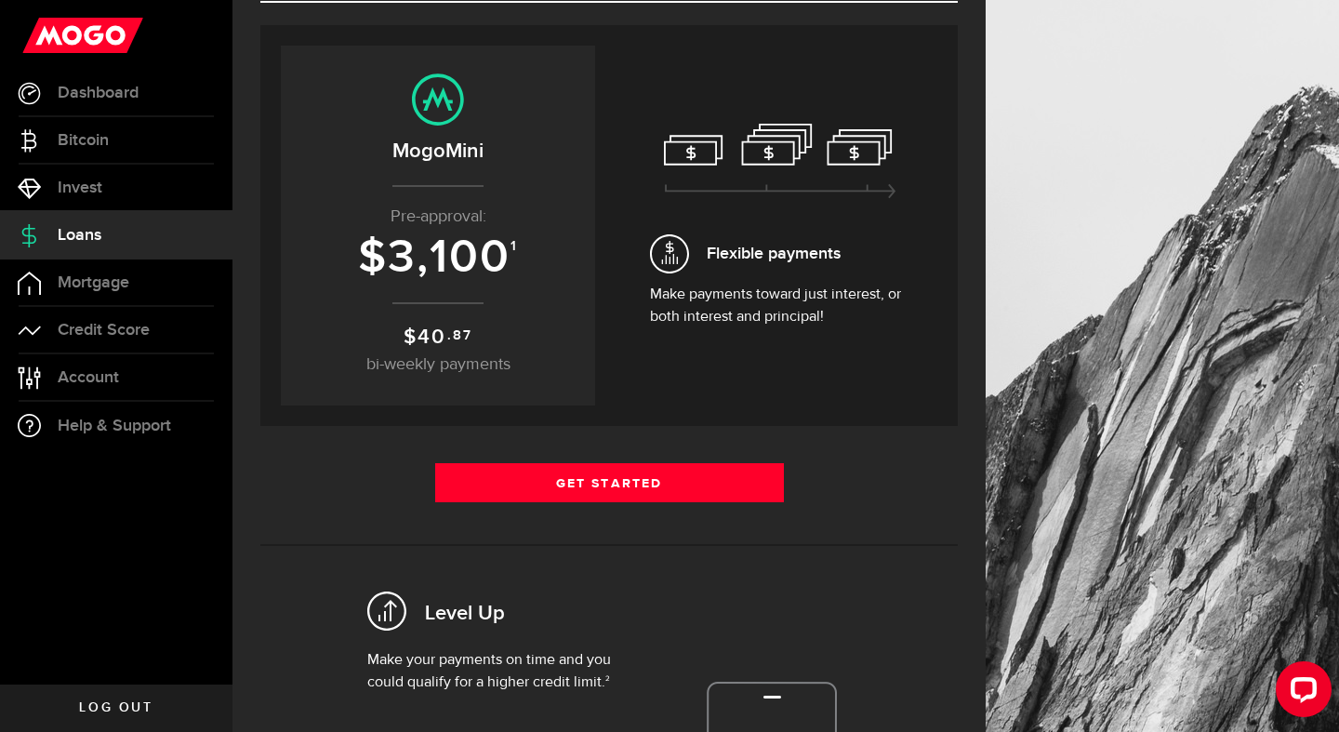
click at [425, 325] on span "40" at bounding box center [431, 336] width 29 height 25
click at [429, 347] on span "40" at bounding box center [431, 336] width 29 height 25
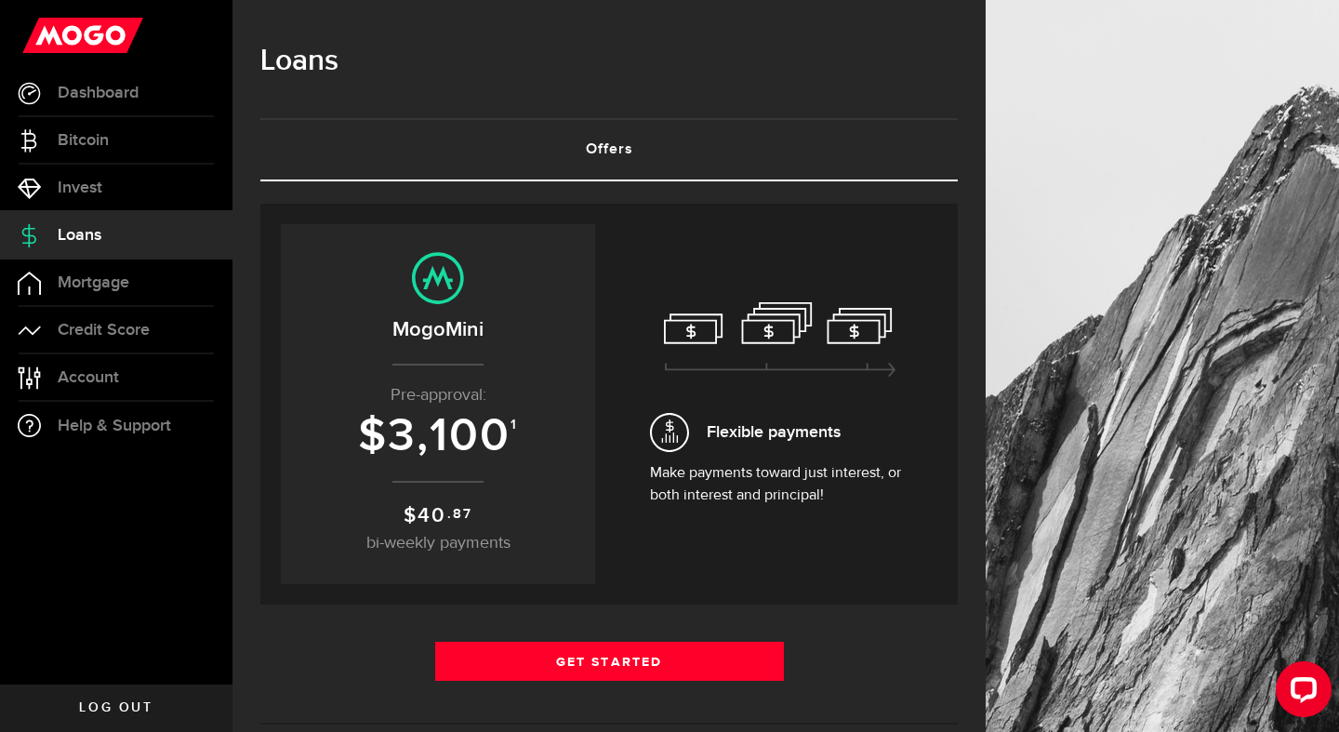
scroll to position [0, 0]
click at [401, 145] on link "Offers (requires attention)" at bounding box center [608, 149] width 697 height 59
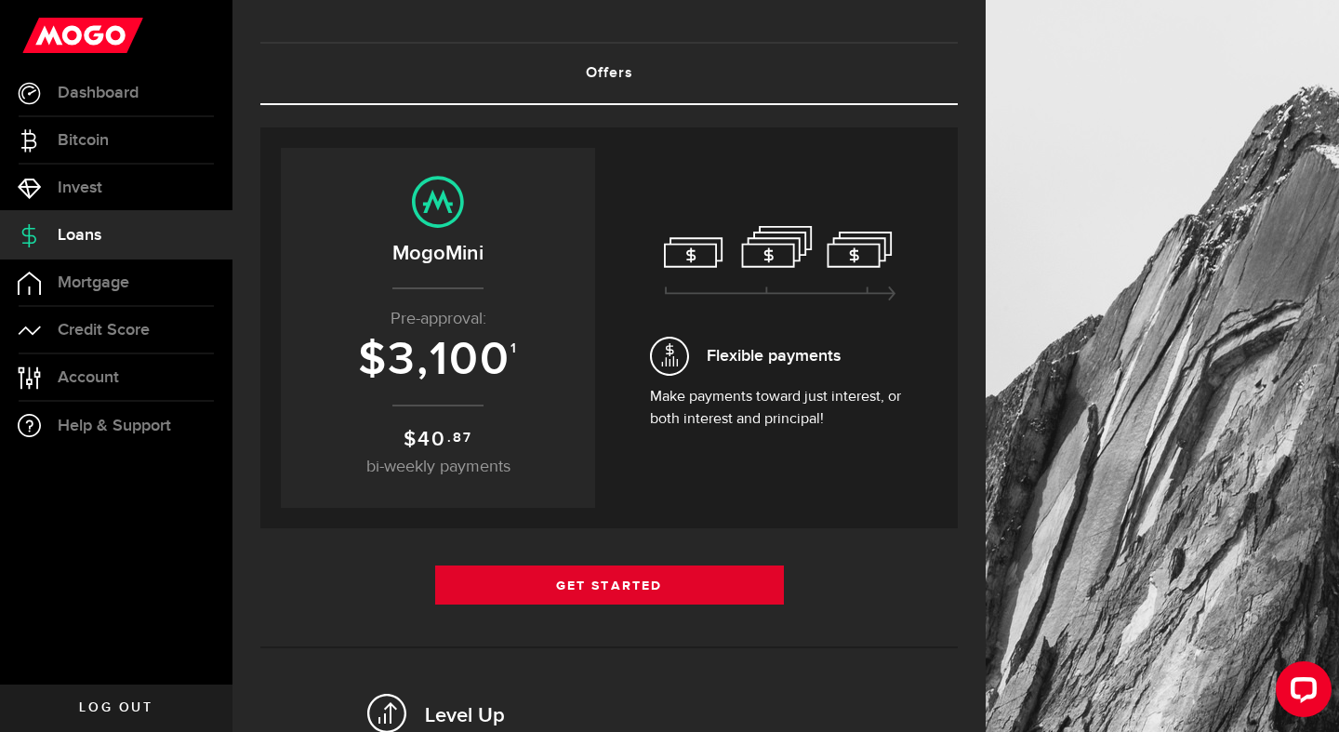
click at [537, 578] on link "Get Started" at bounding box center [609, 584] width 349 height 39
click at [540, 593] on link "Get Started" at bounding box center [609, 584] width 349 height 39
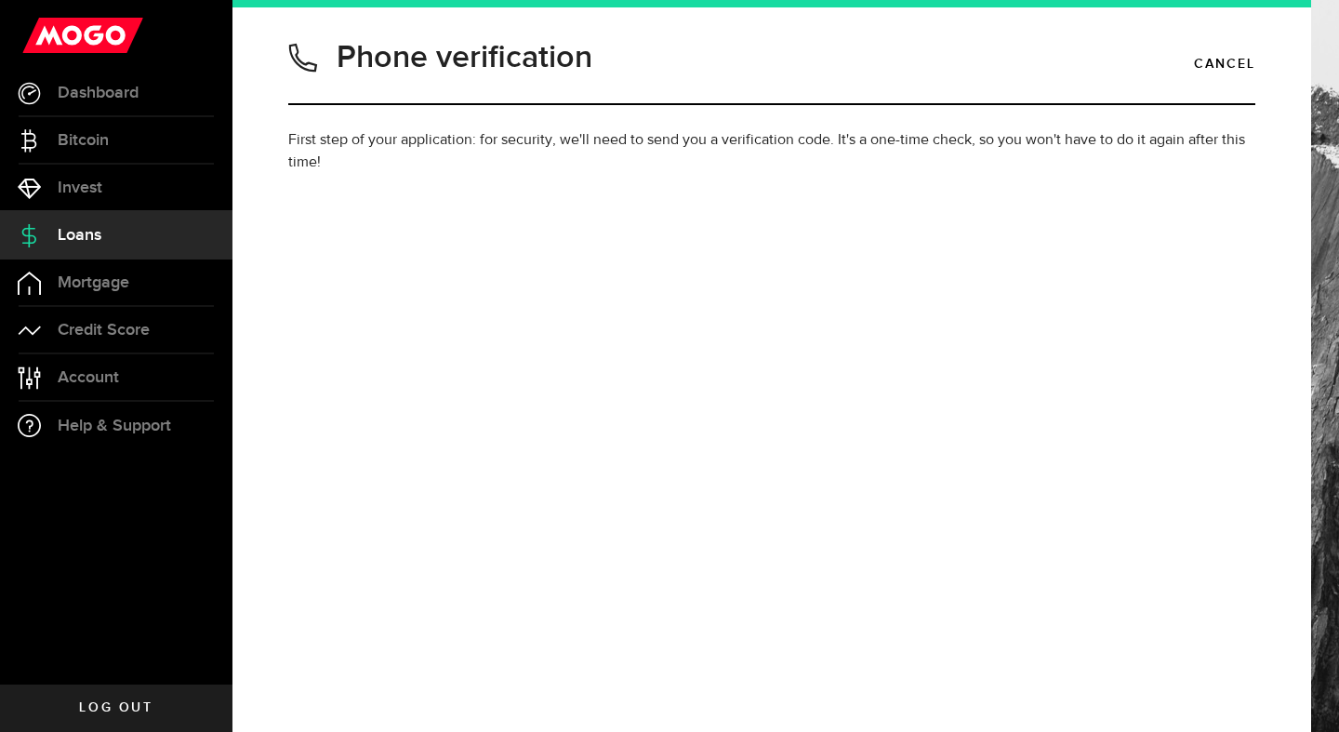
type input "4313003214"
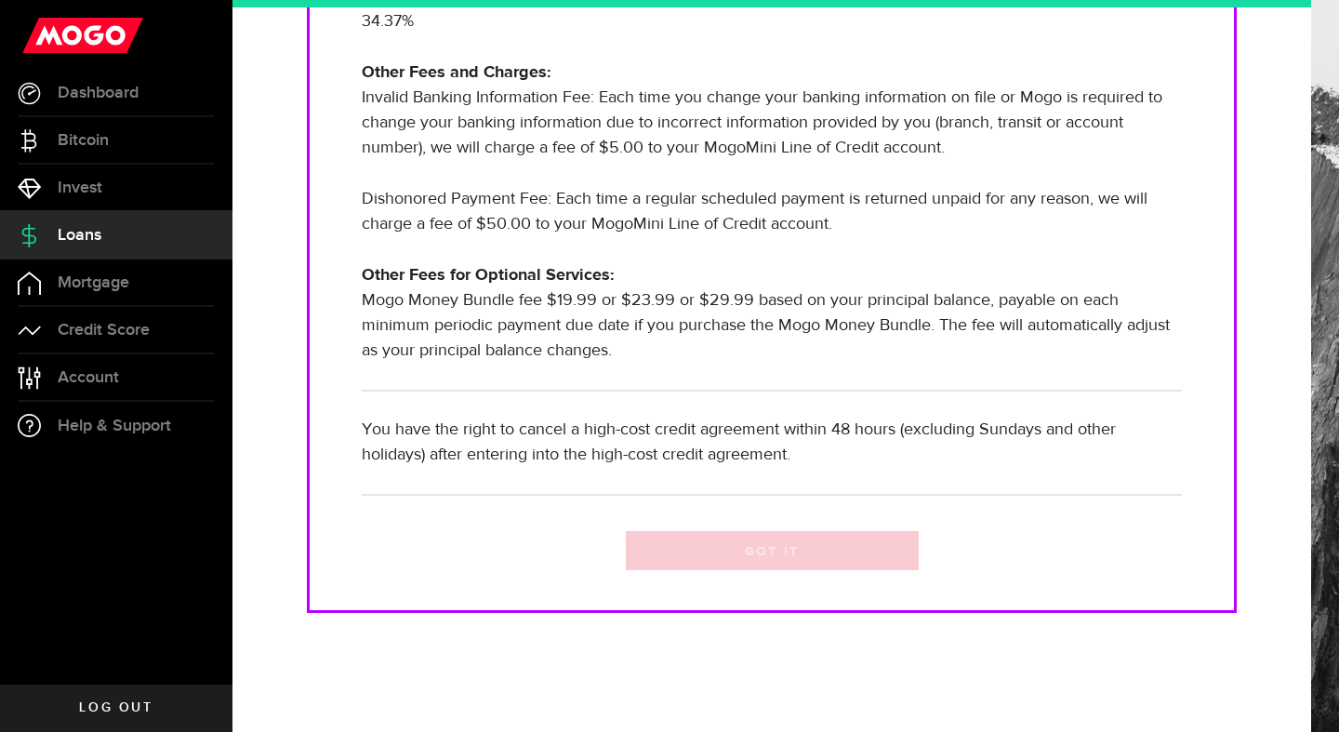
scroll to position [633, 0]
click at [746, 537] on div "Got it" at bounding box center [772, 546] width 820 height 48
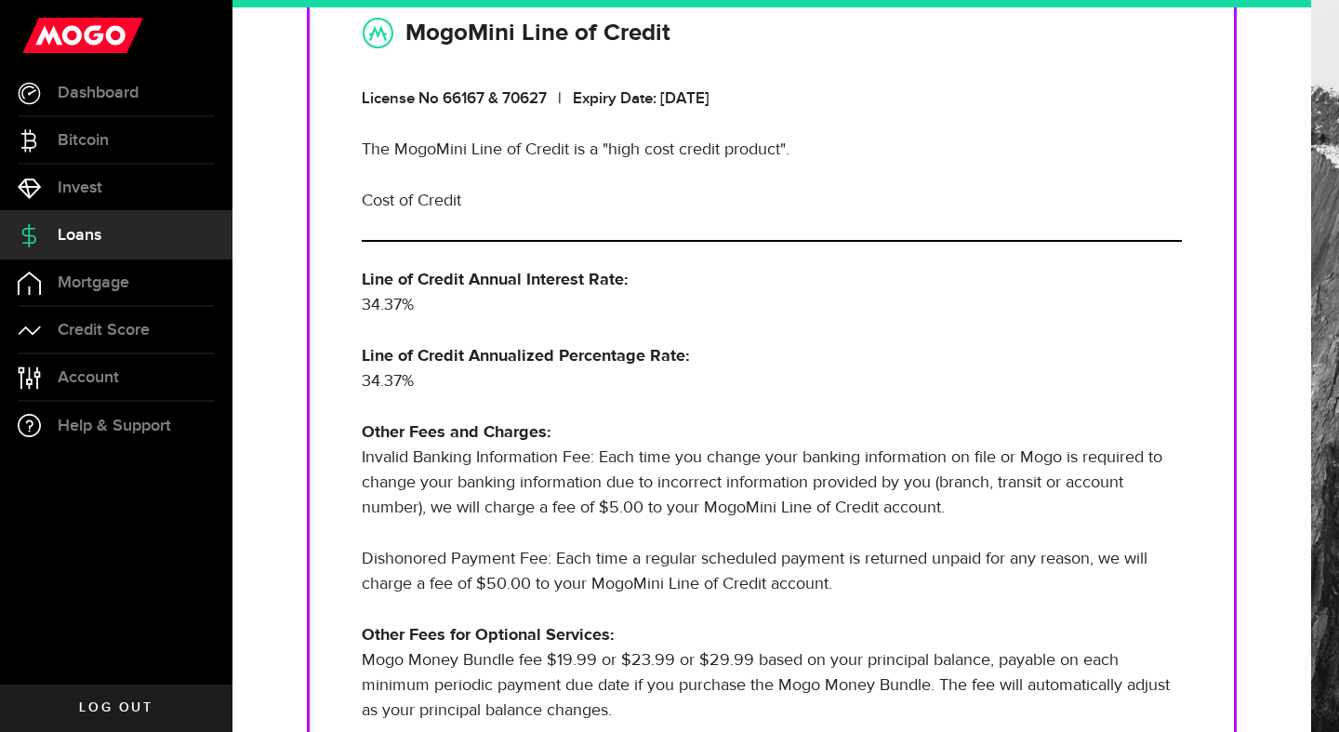
scroll to position [225, 0]
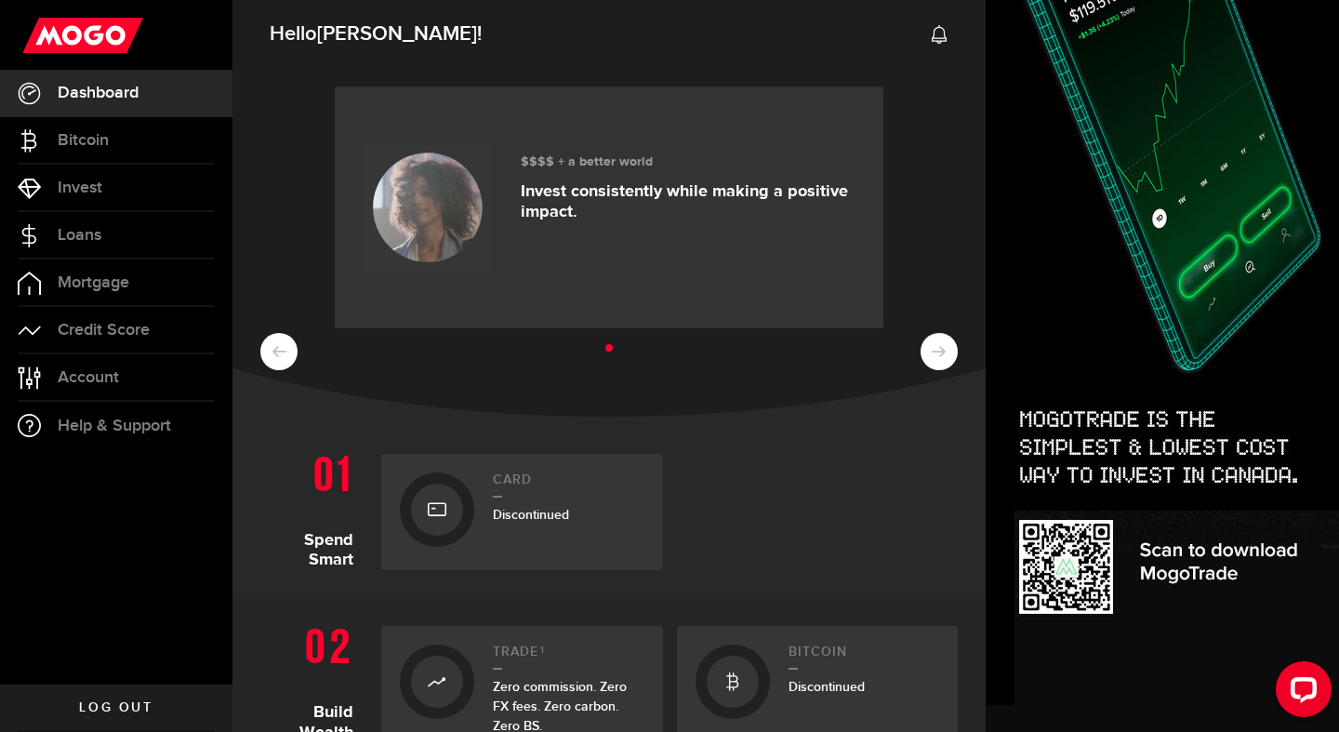
click at [943, 350] on ul at bounding box center [608, 349] width 697 height 24
click at [943, 346] on ul at bounding box center [608, 349] width 697 height 24
click at [274, 370] on div "$$$$ + a better world Invest consistently while making a positive impact." at bounding box center [608, 239] width 753 height 353
click at [104, 110] on link "Dashboard" at bounding box center [116, 93] width 232 height 46
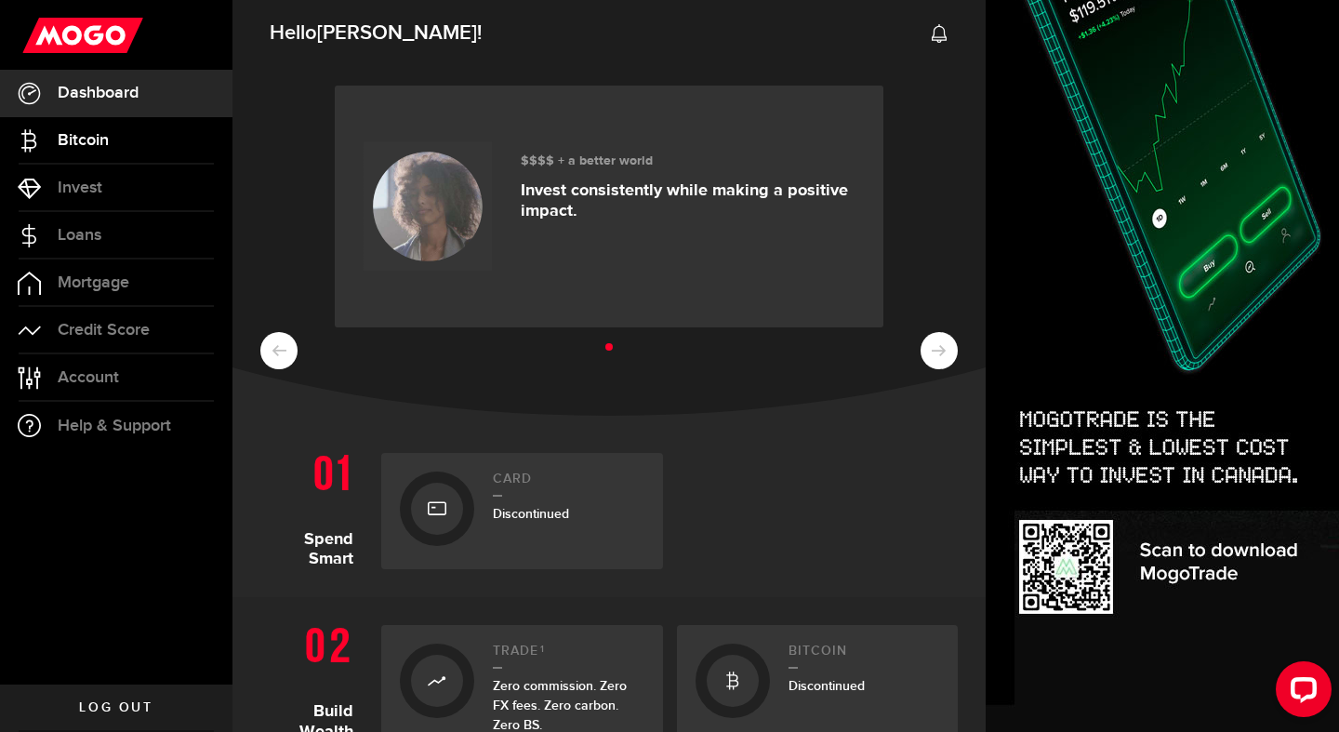
click at [106, 143] on span "Bitcoin" at bounding box center [83, 140] width 51 height 17
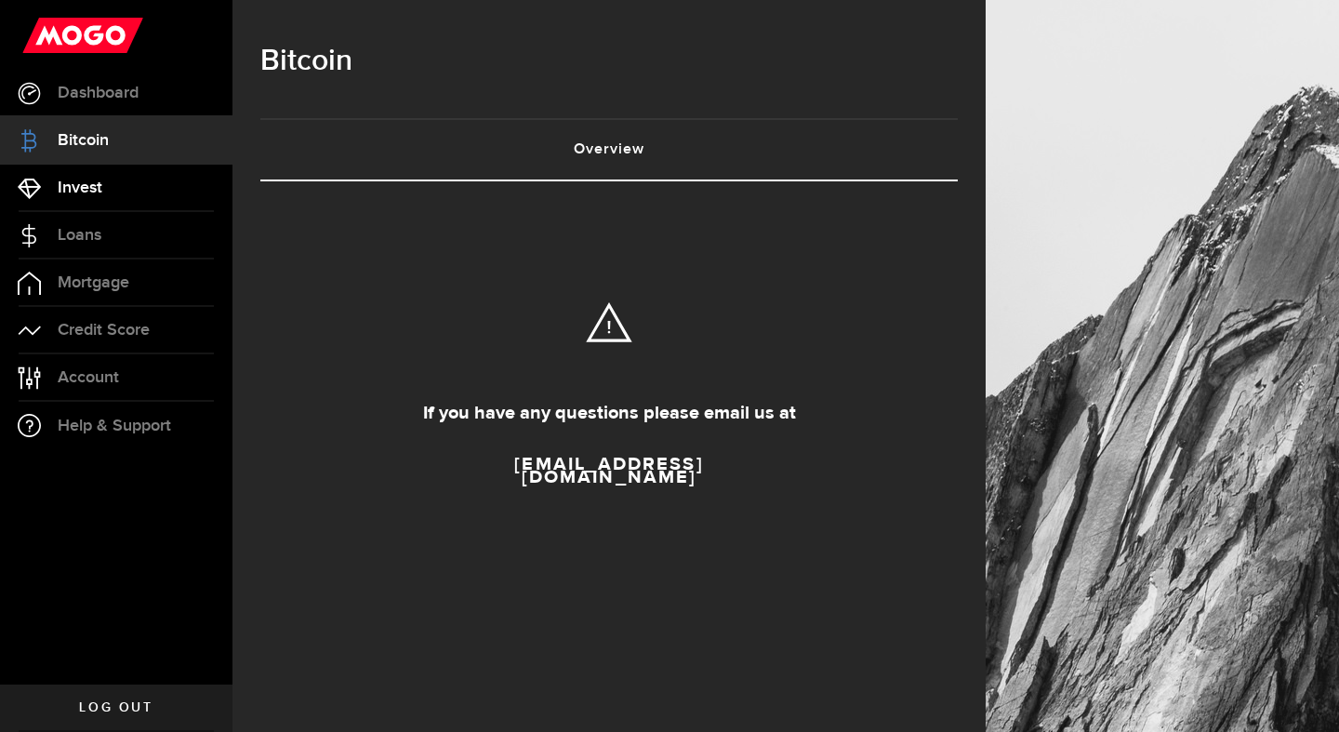
click at [101, 175] on link "Invest" at bounding box center [116, 188] width 232 height 46
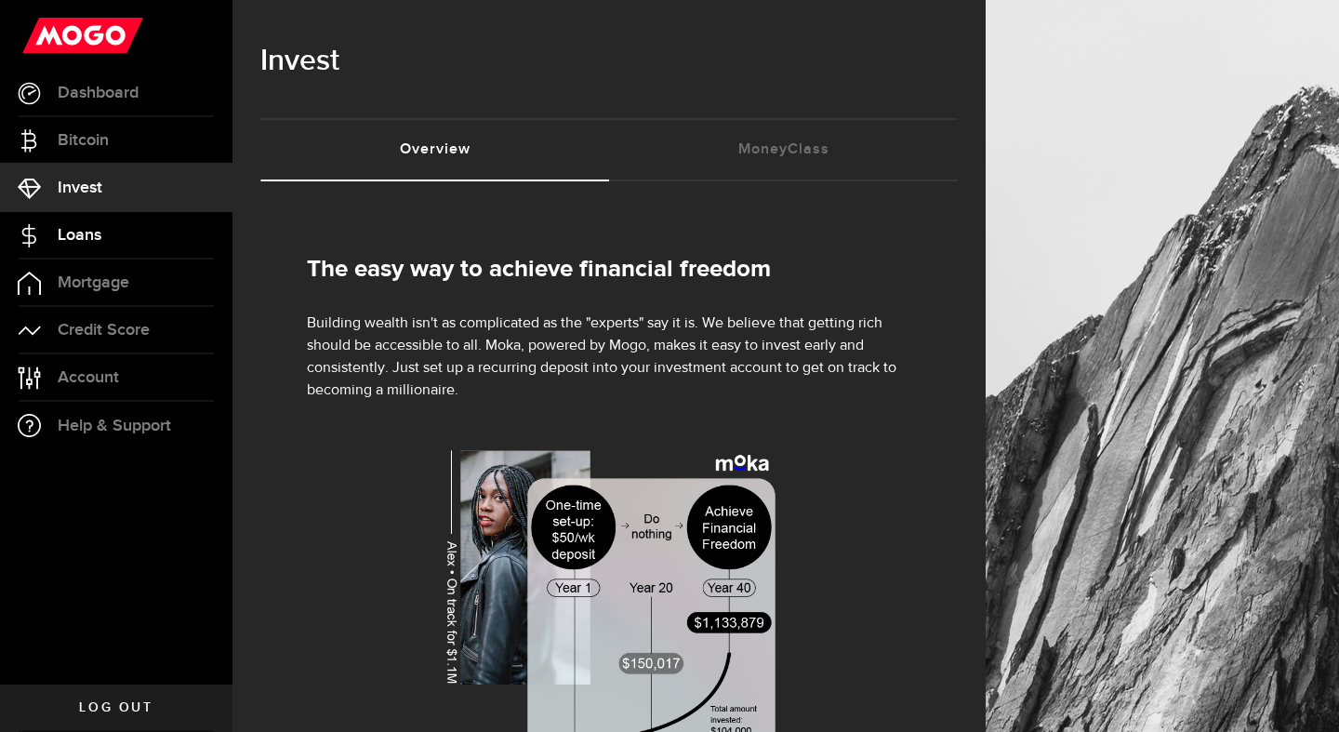
click at [102, 241] on link "Loans" at bounding box center [116, 235] width 232 height 46
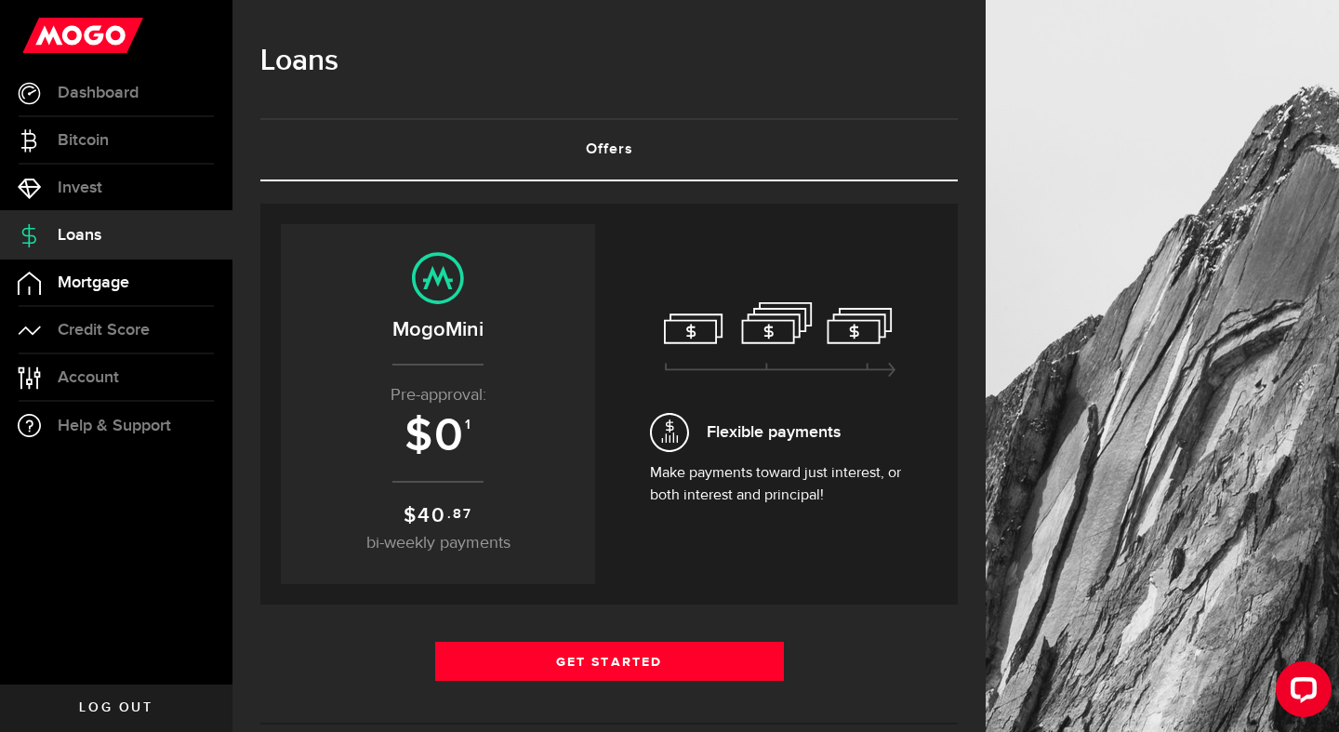
click at [98, 277] on span "Mortgage" at bounding box center [94, 282] width 72 height 17
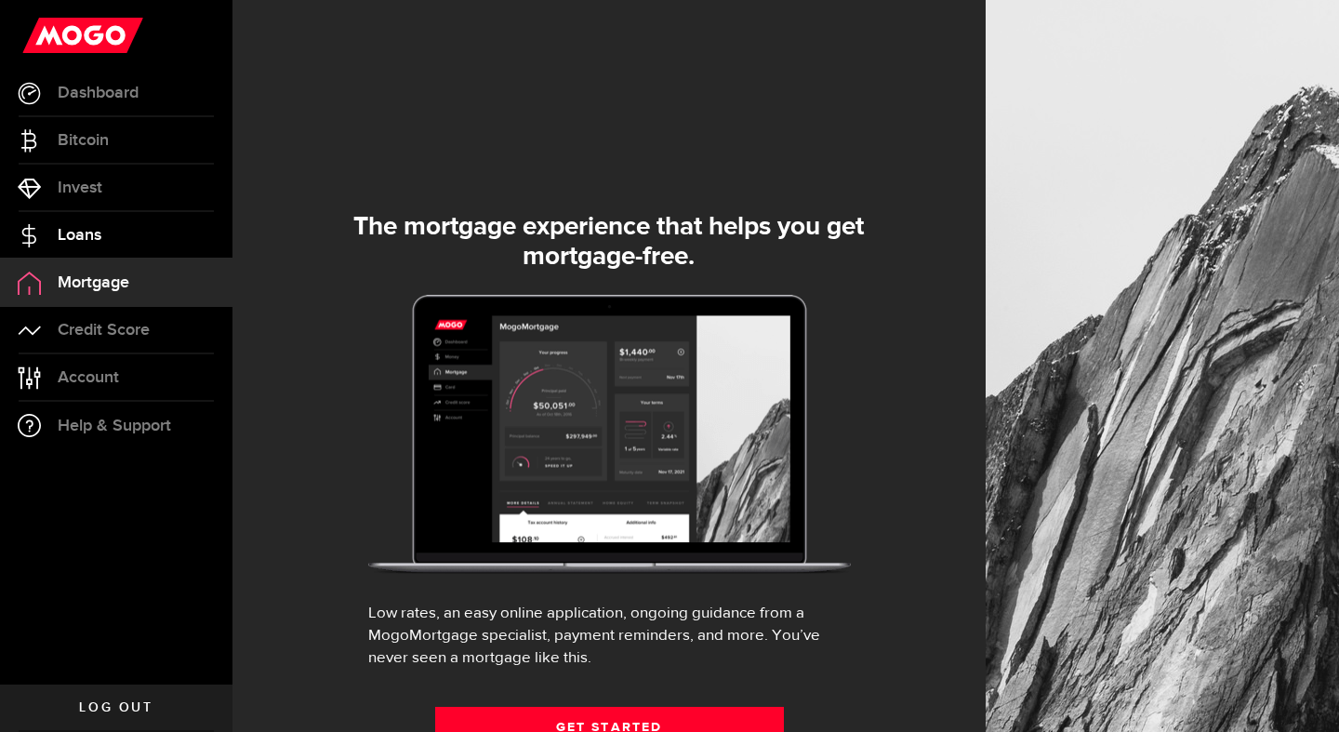
click at [80, 244] on link "Loans" at bounding box center [116, 235] width 232 height 46
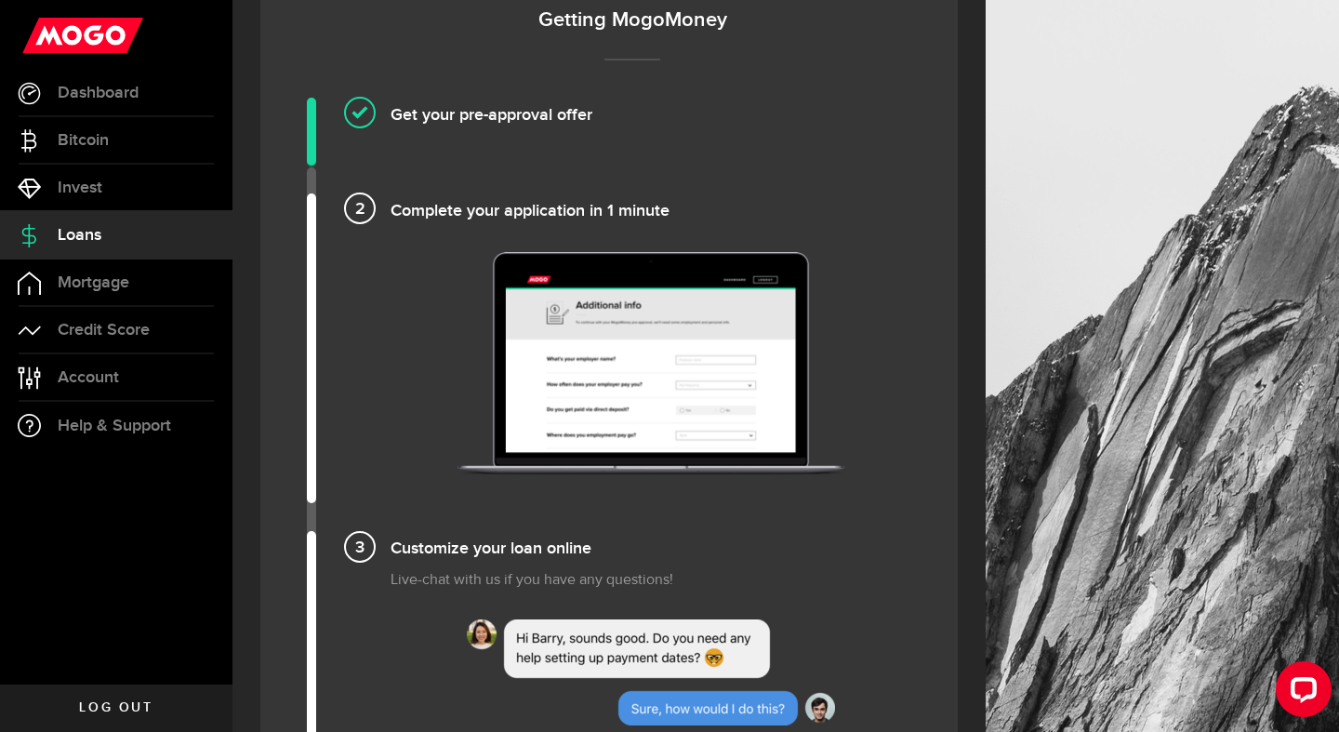
scroll to position [1583, 0]
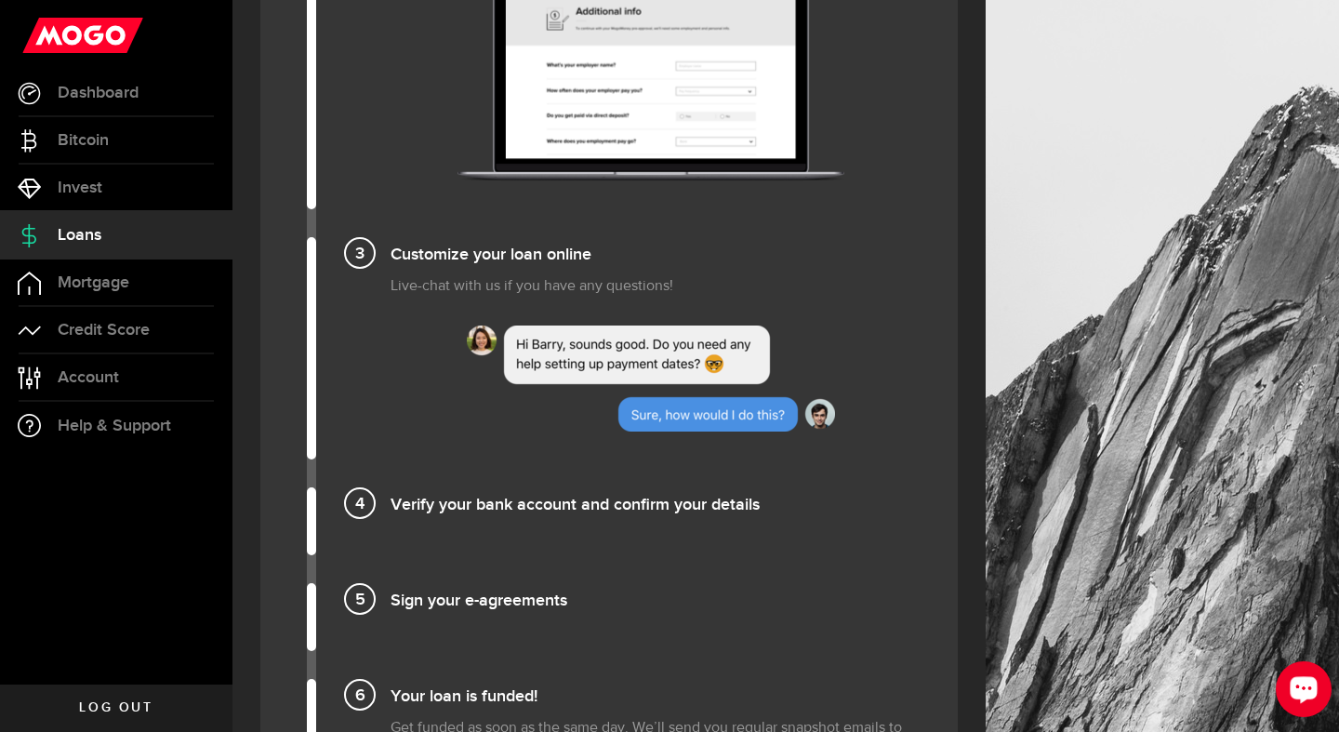
click at [1308, 706] on button "Open LiveChat chat widget" at bounding box center [1303, 689] width 56 height 56
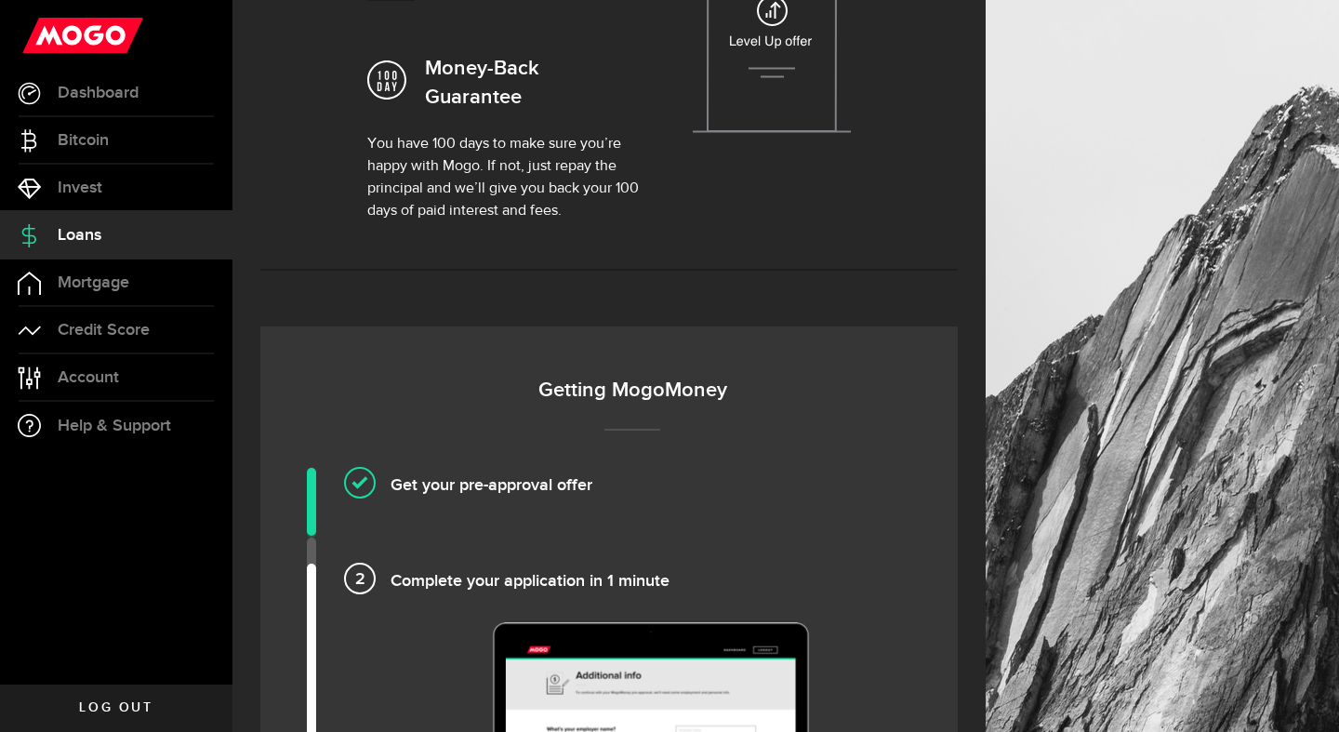
scroll to position [911, 0]
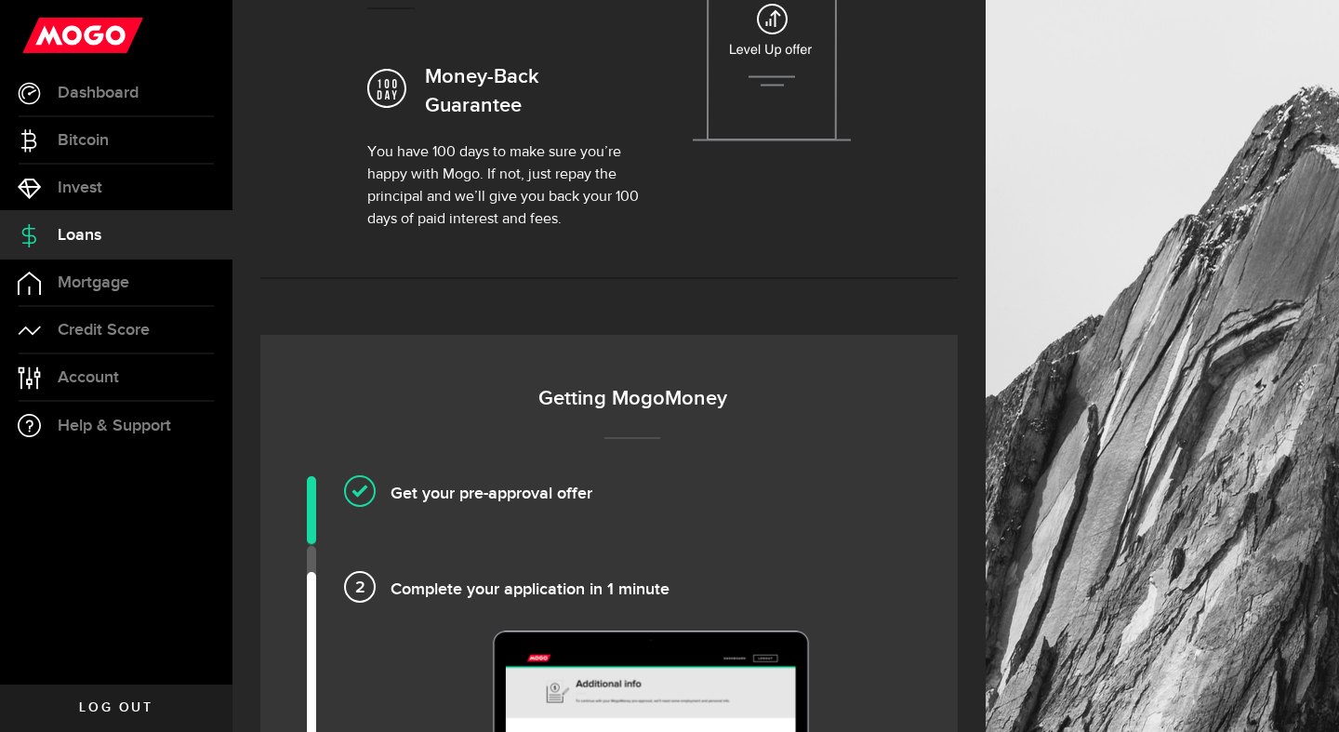
click at [802, 301] on div at bounding box center [608, 278] width 725 height 58
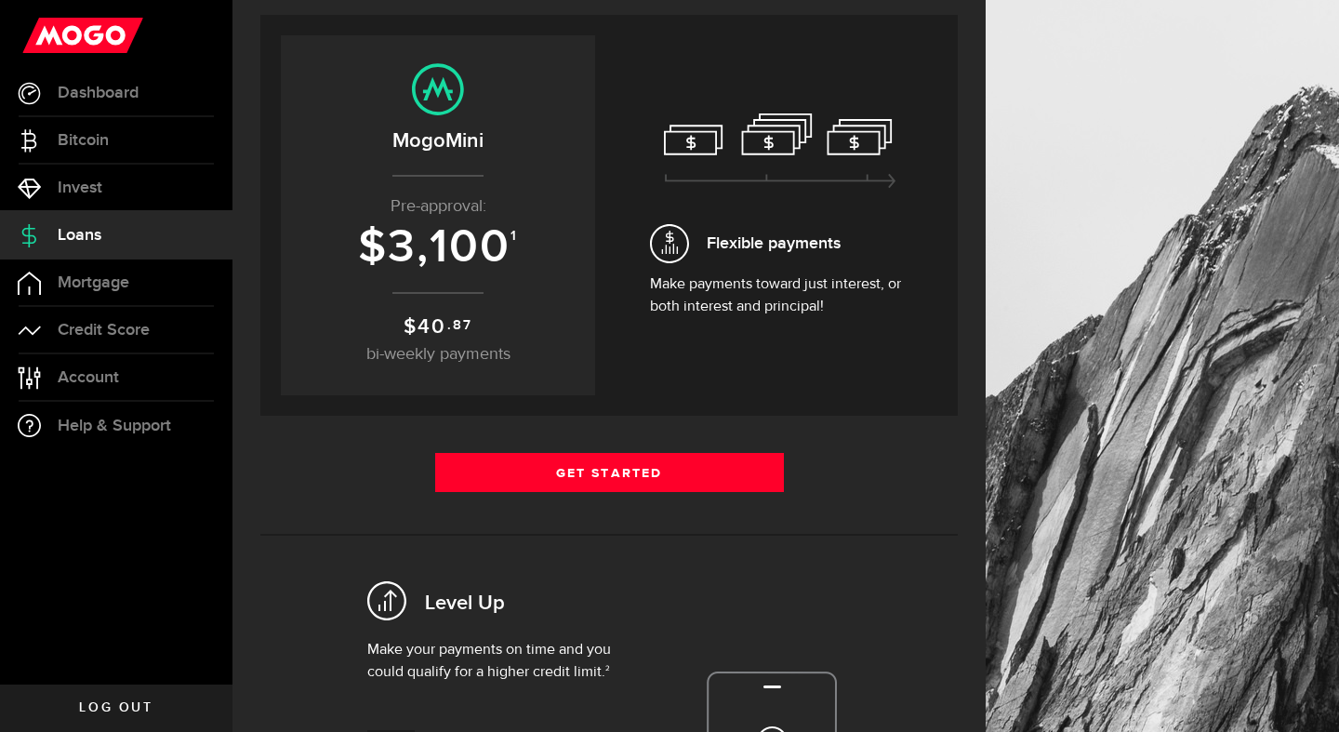
scroll to position [2, 0]
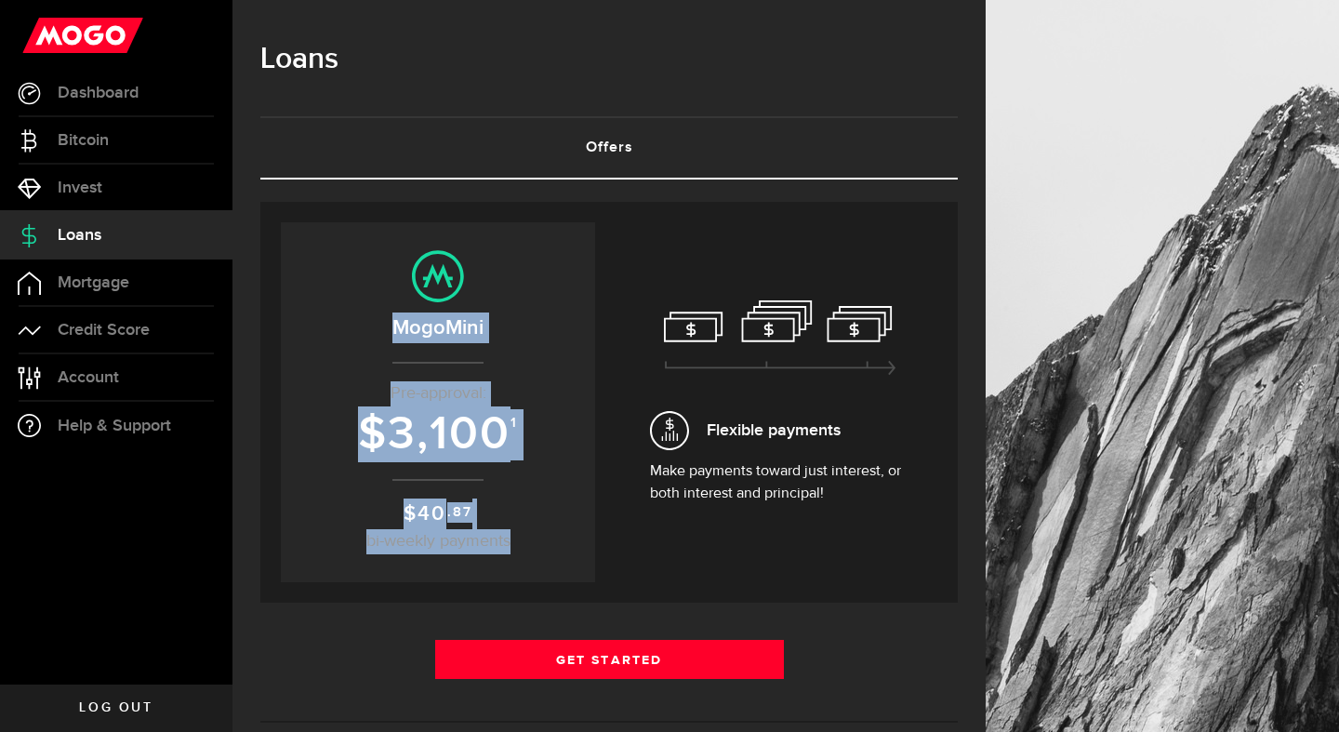
drag, startPoint x: 385, startPoint y: 273, endPoint x: 517, endPoint y: 572, distance: 326.3
click at [517, 572] on div "Your previous offer Expired Your Offer Expired Expires on [DATE] MogoMini Pre-a…" at bounding box center [438, 402] width 314 height 360
copy center "MogoMini Pre-approval: $ 3,100 1 $ 40 .87 bi-weekly payments"
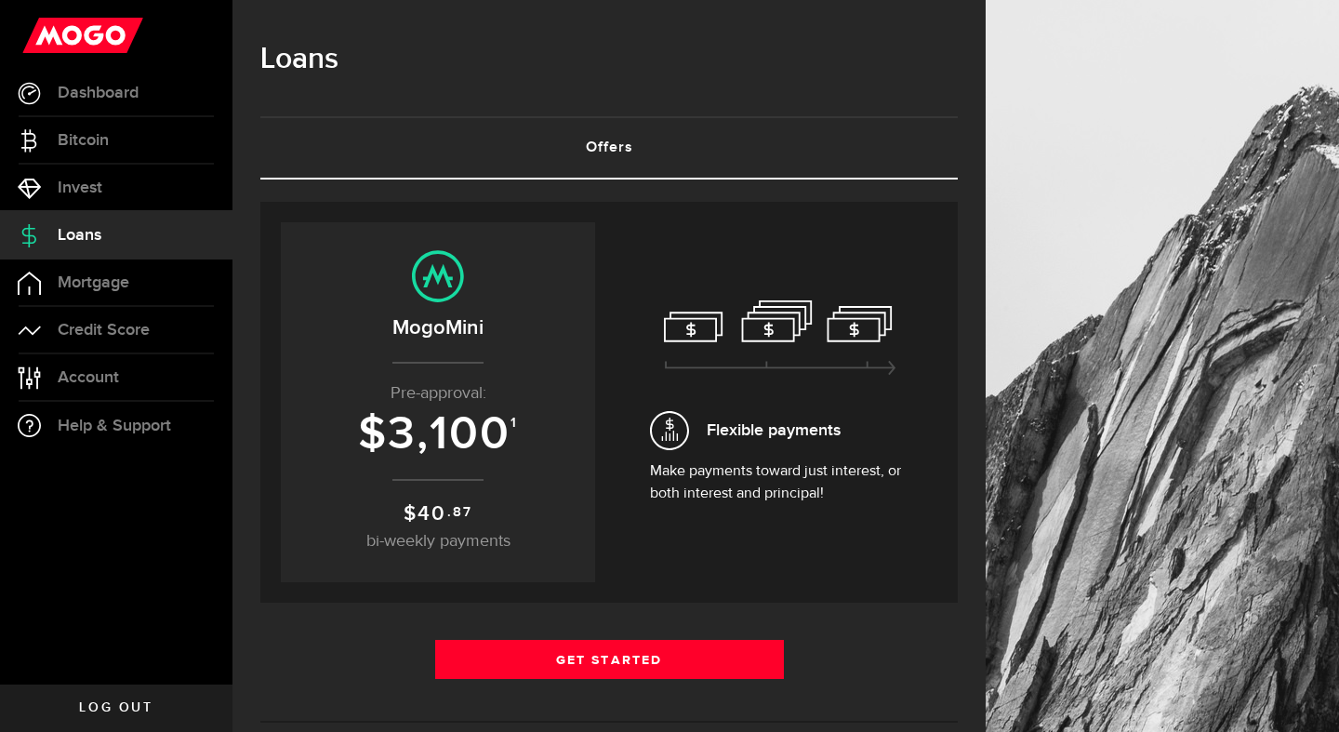
click at [688, 542] on div "Flexible payments Make payments toward just interest, or both interest and prin…" at bounding box center [780, 402] width 314 height 360
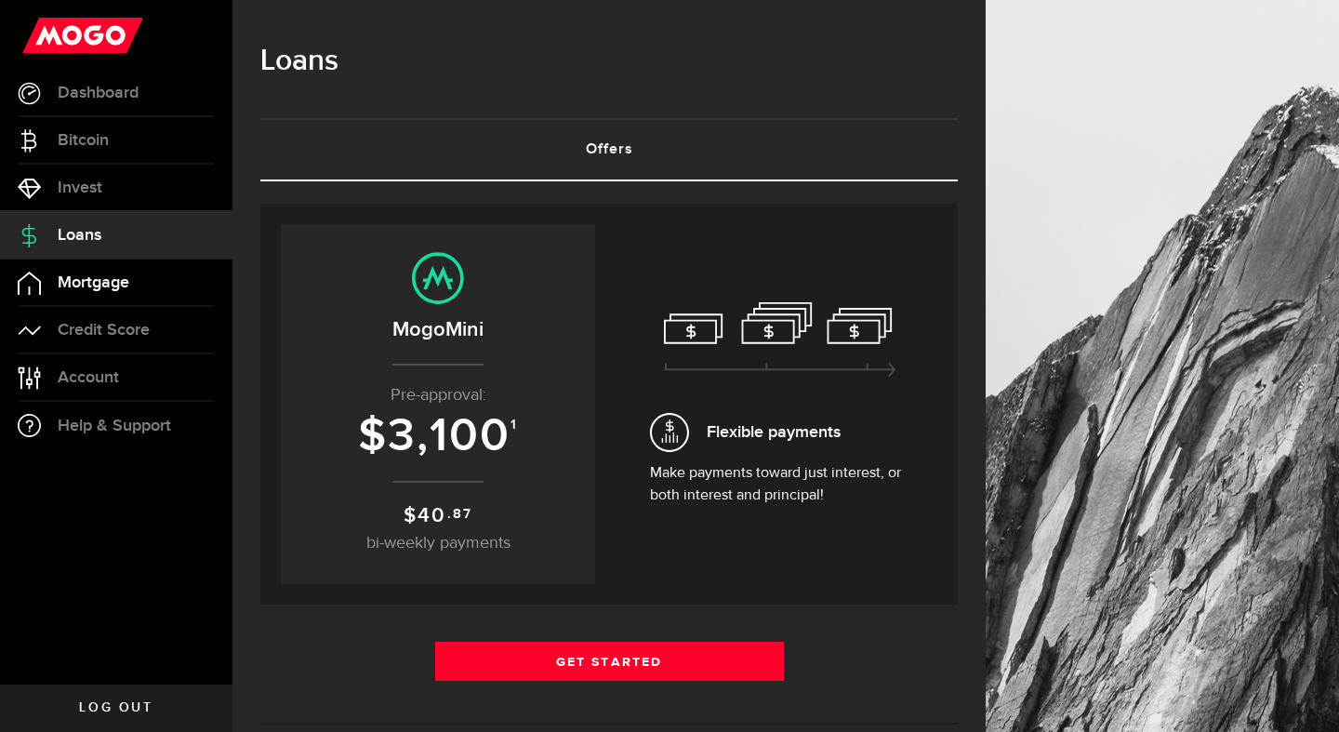
scroll to position [0, 0]
click at [59, 371] on span "Account" at bounding box center [88, 377] width 61 height 17
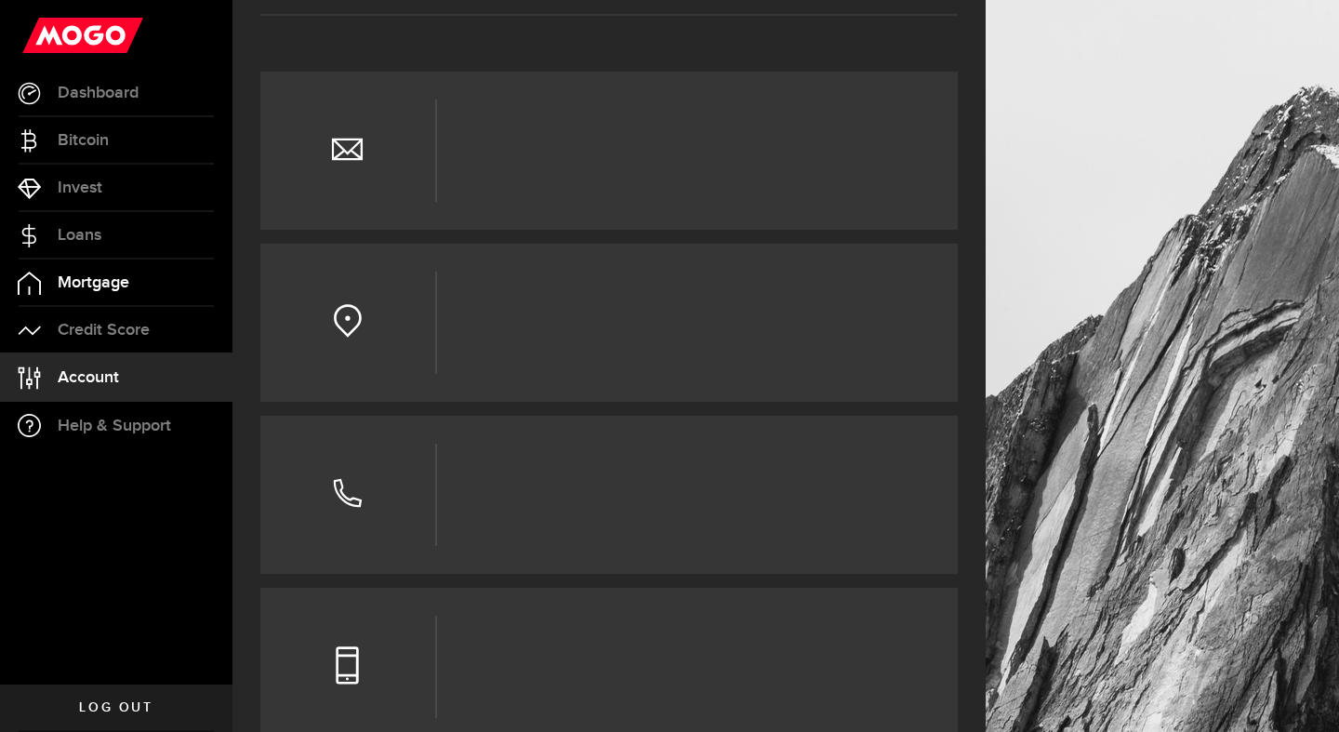
click at [89, 295] on link "Mortgage" at bounding box center [116, 282] width 232 height 46
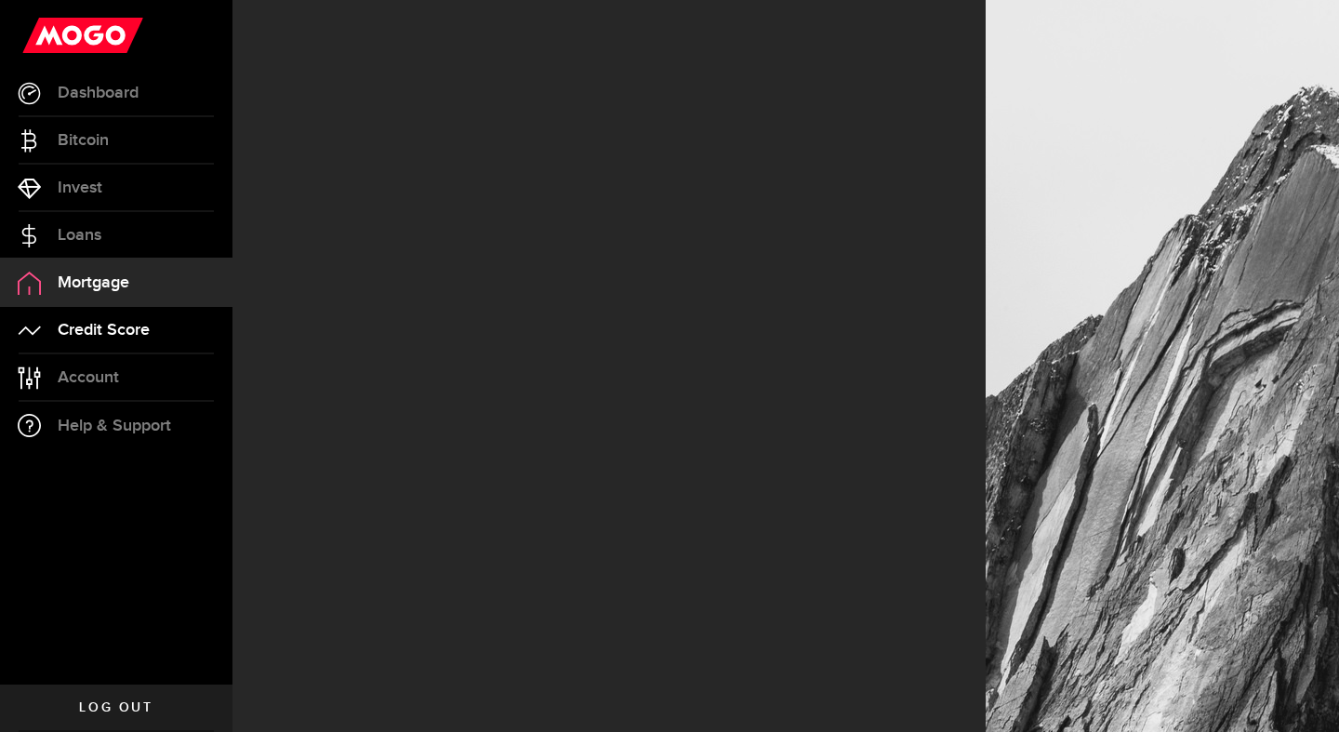
select select "3knYdhfXw4iYoq2m0WGQES"
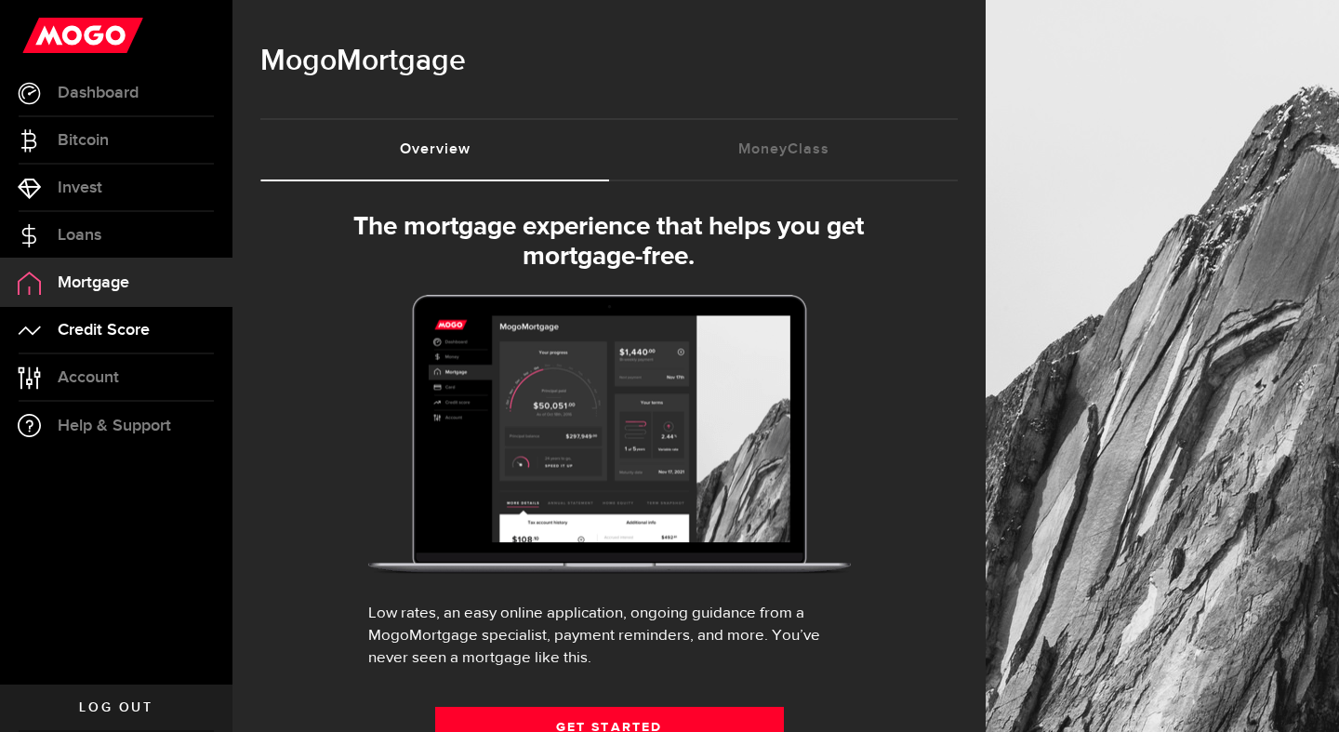
click at [113, 329] on span "Credit Score" at bounding box center [104, 330] width 92 height 17
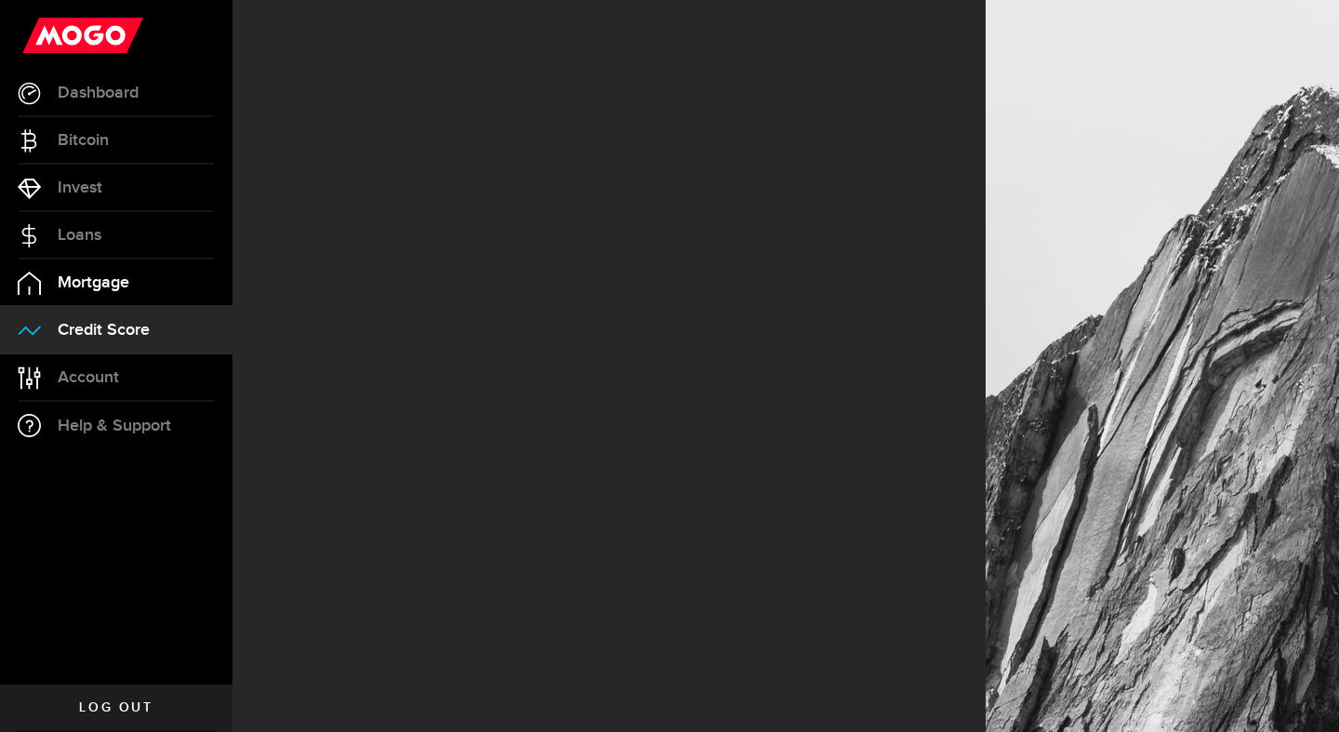
click at [125, 277] on span "Mortgage" at bounding box center [94, 282] width 72 height 17
select select "3knYdhfXw4iYoq2m0WGQES"
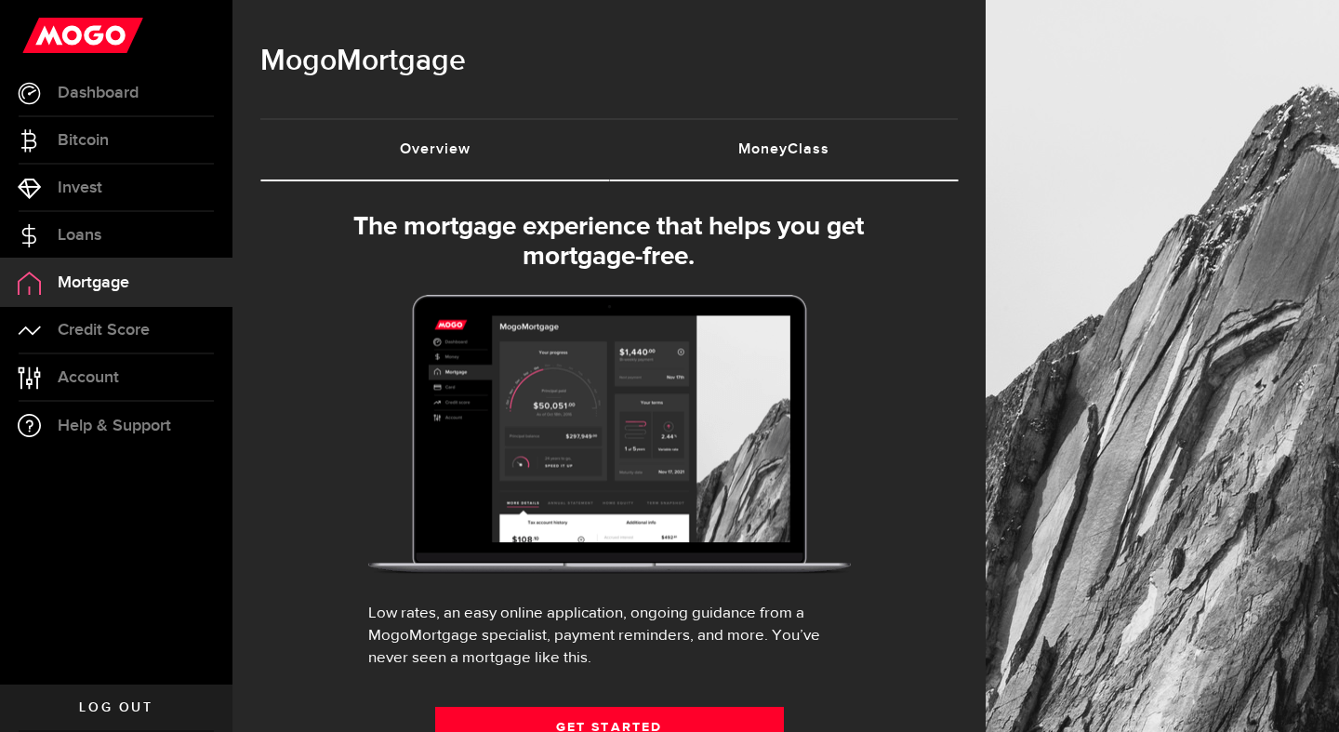
click at [739, 155] on link "MoneyClass (requires attention)" at bounding box center [783, 149] width 349 height 59
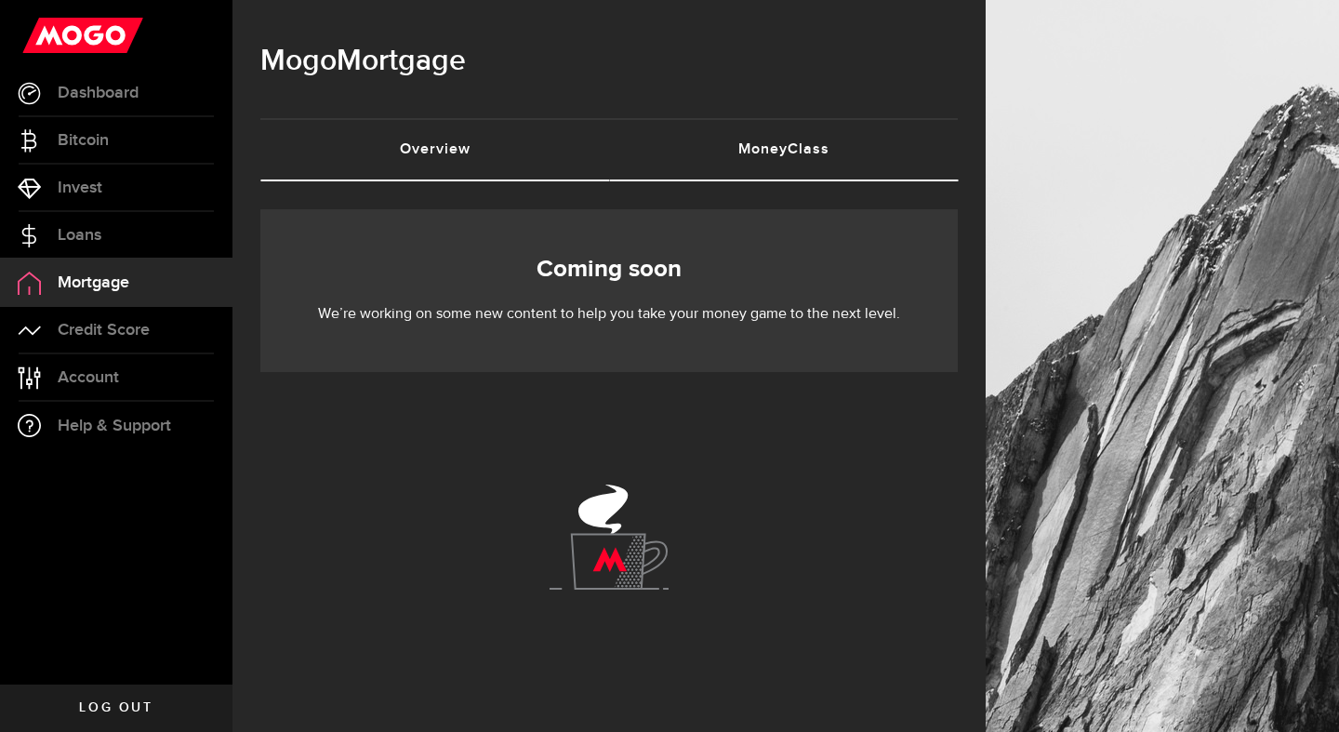
click at [437, 134] on link "Overview (requires attention)" at bounding box center [434, 149] width 349 height 59
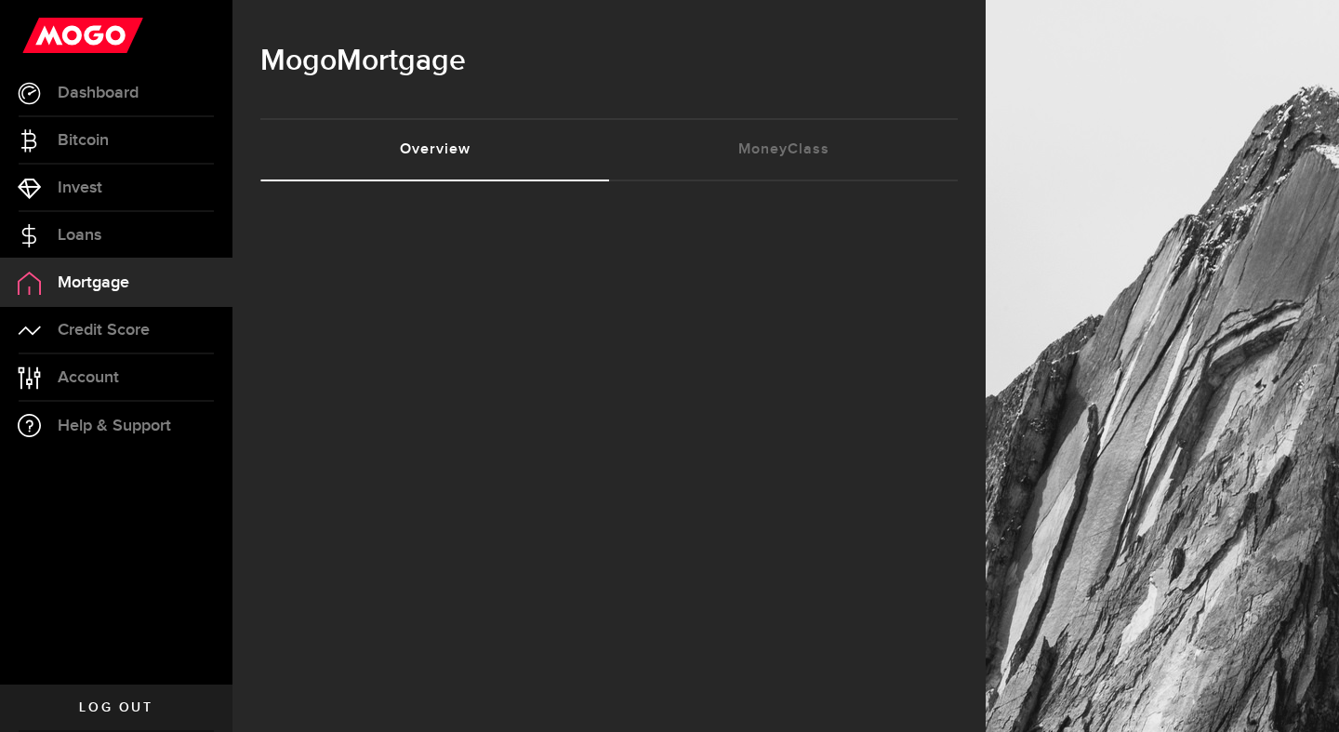
select select "3knYdhfXw4iYoq2m0WGQES"
